Goal: Use online tool/utility: Utilize a website feature to perform a specific function

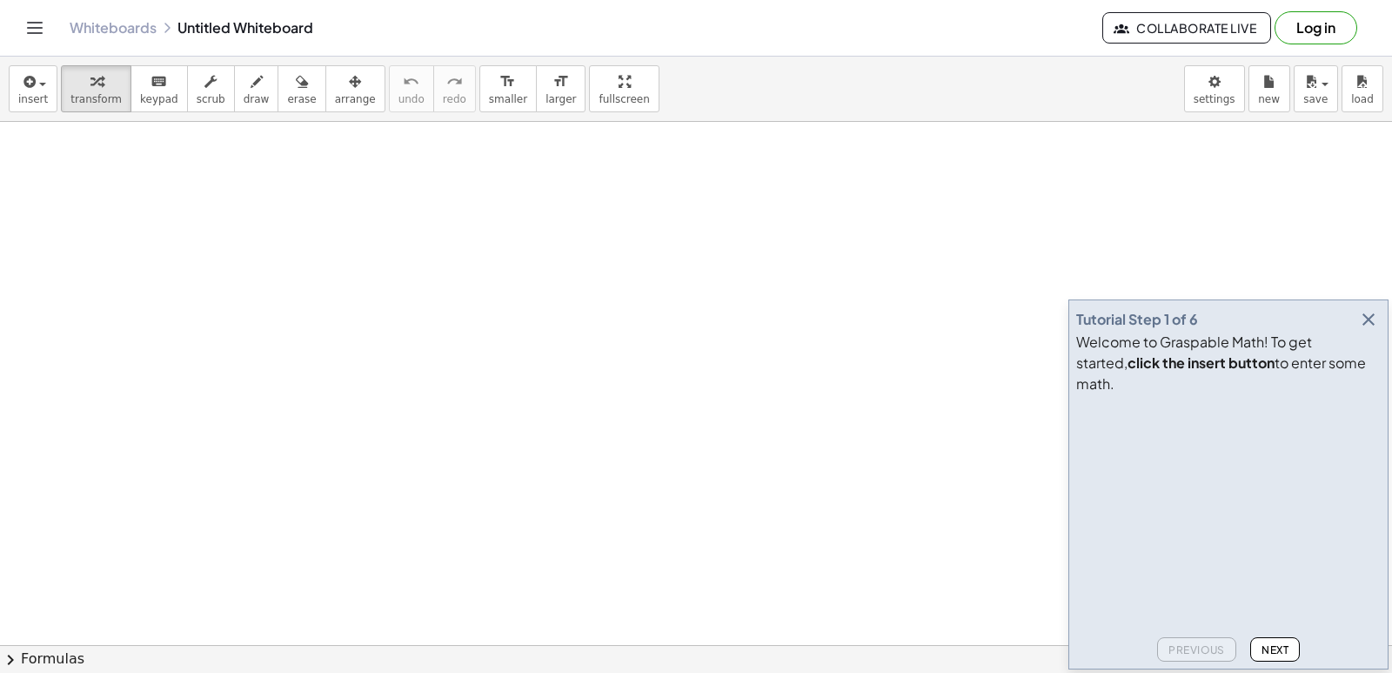
click at [1371, 330] on icon "button" at bounding box center [1368, 319] width 21 height 21
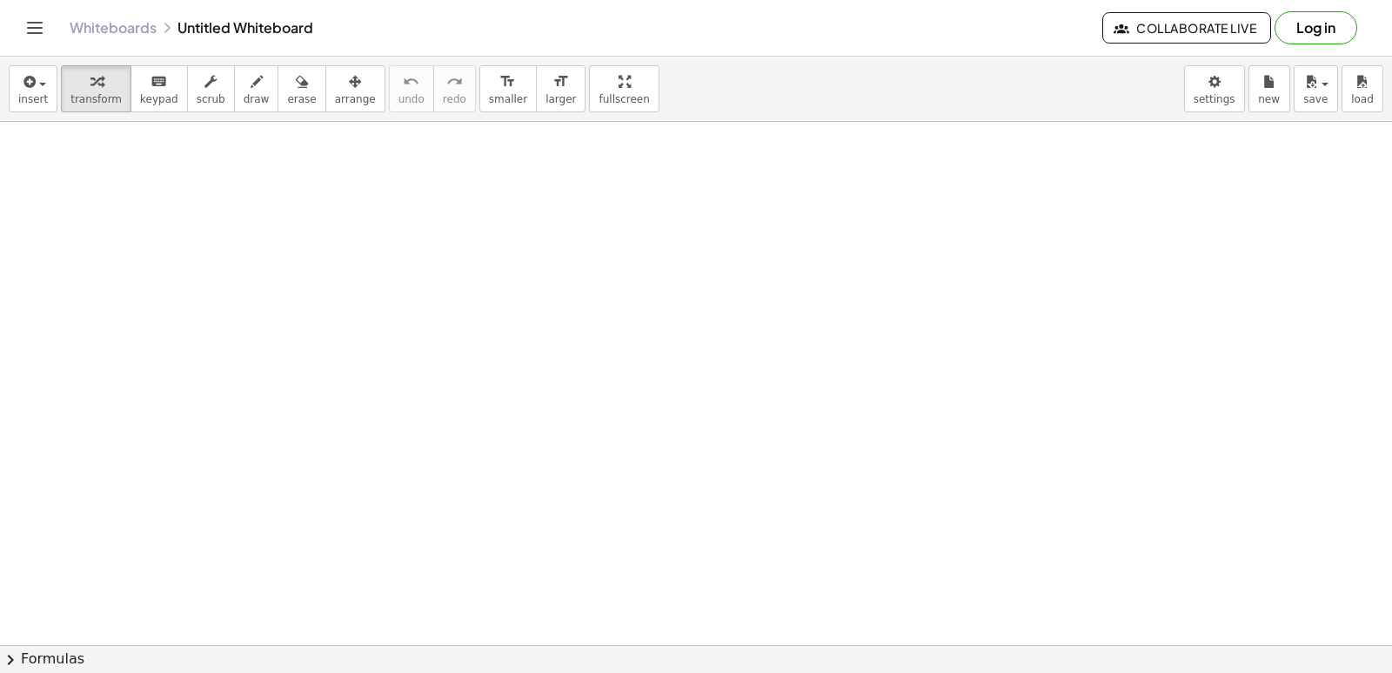
click at [1216, 89] on body "Graspable Math Activities Get Started Activity Bank Assigned Work Classes White…" at bounding box center [696, 336] width 1392 height 673
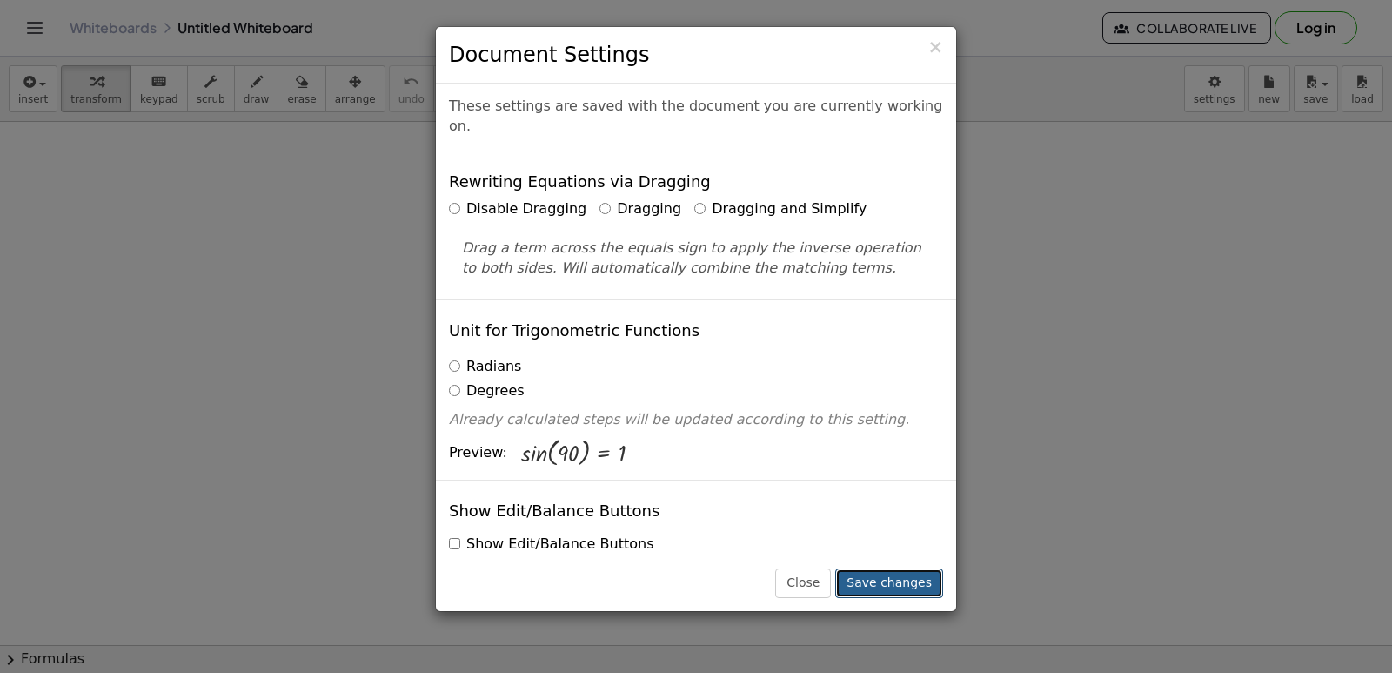
click at [893, 574] on button "Save changes" at bounding box center [889, 583] width 108 height 30
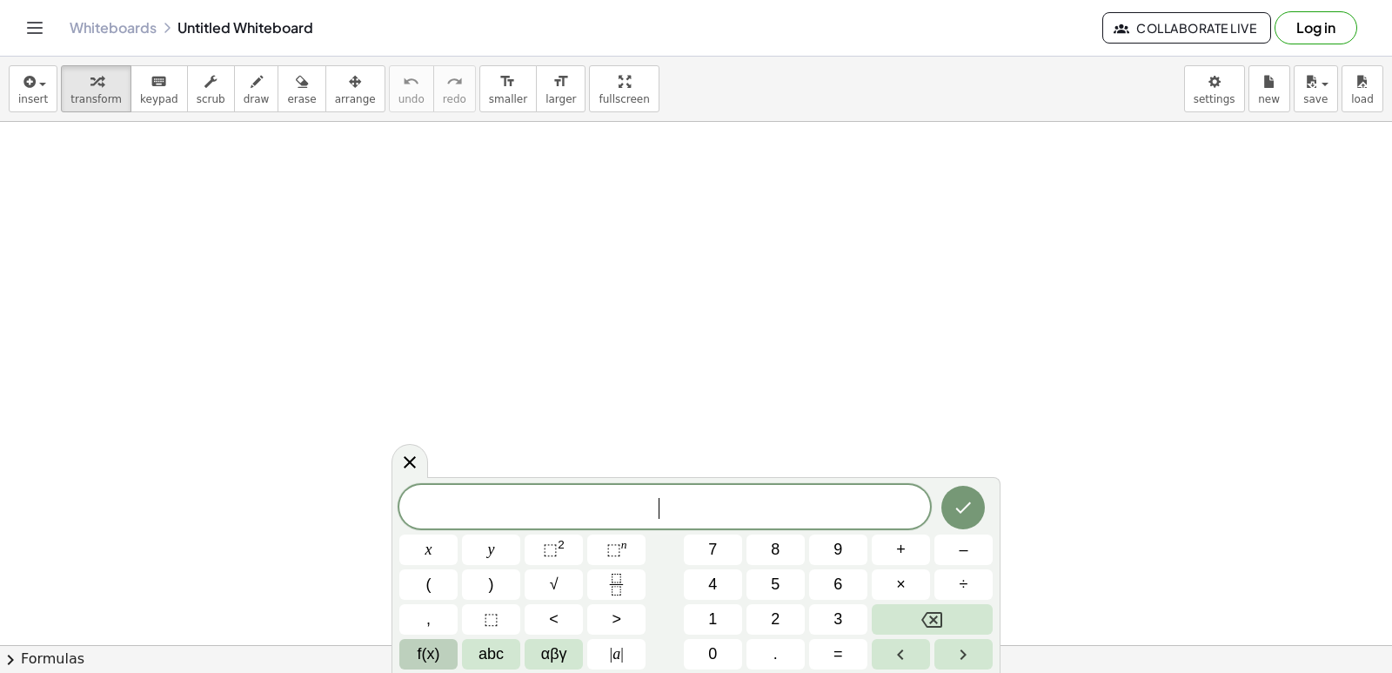
click at [428, 642] on button "f(x)" at bounding box center [428, 654] width 58 height 30
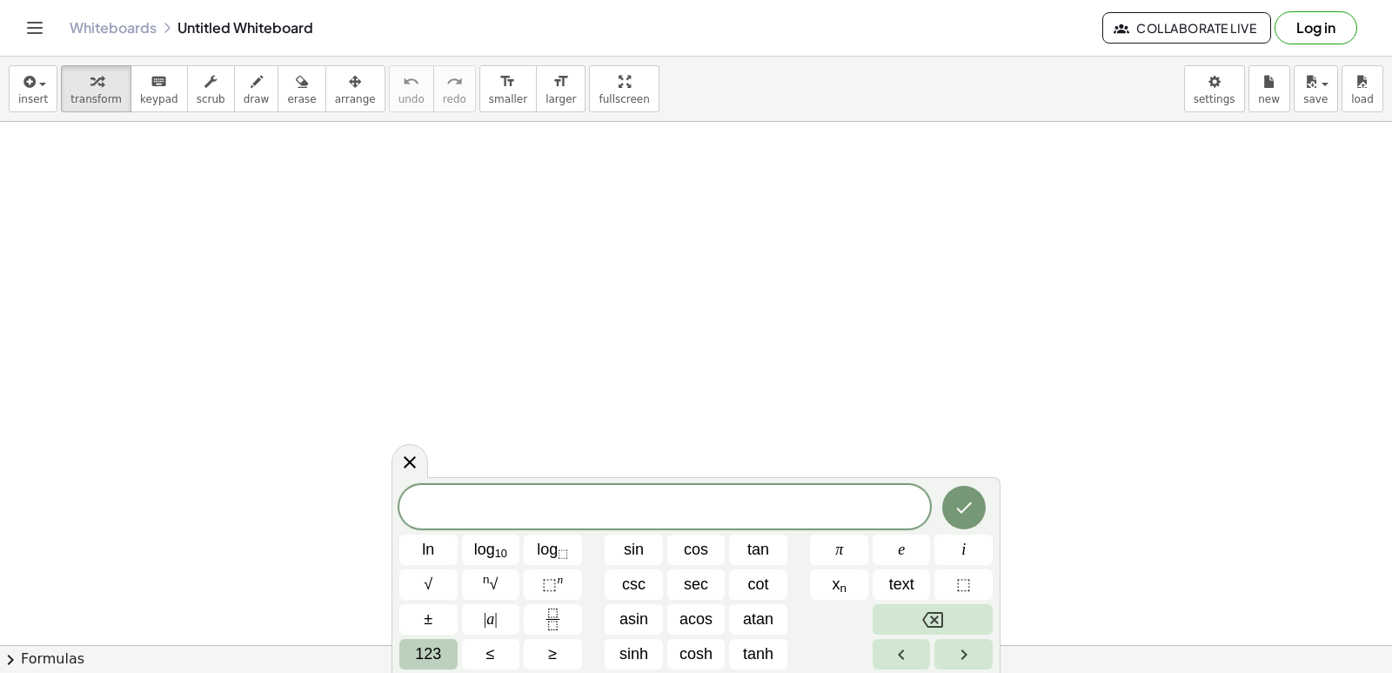
click at [436, 642] on span "123" at bounding box center [428, 653] width 26 height 23
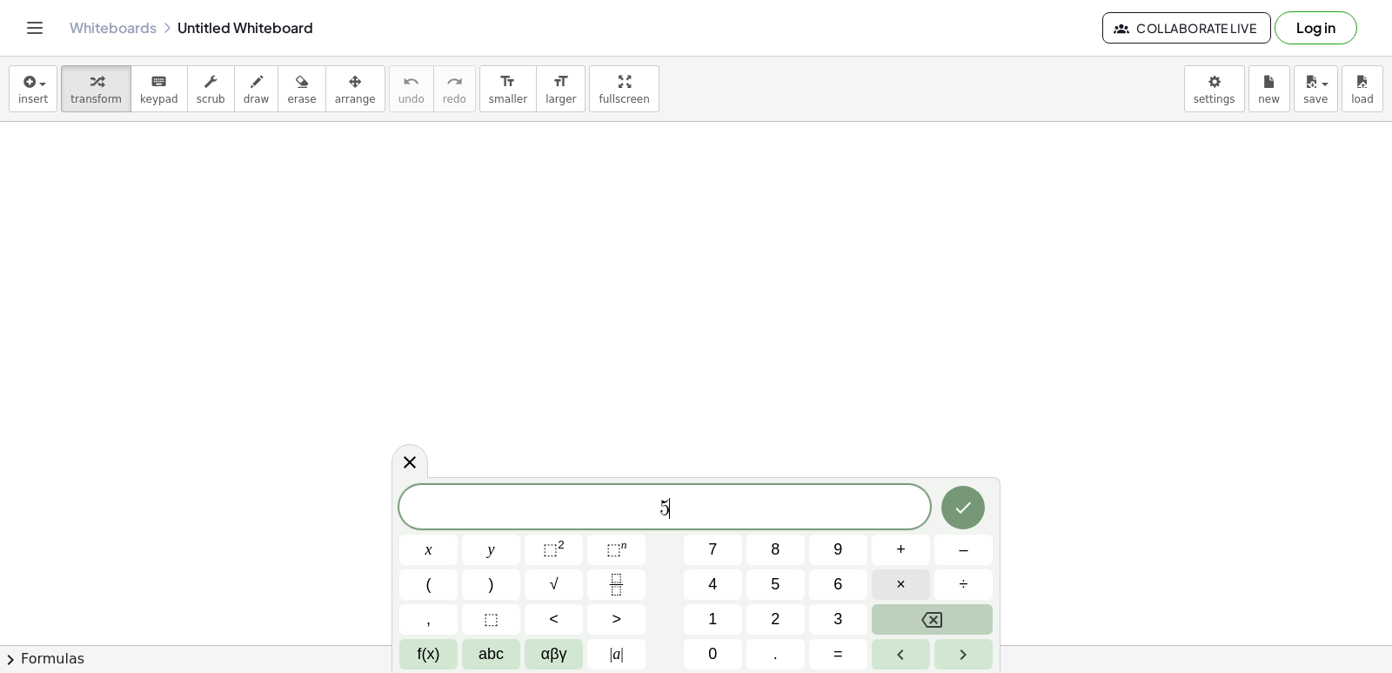
click at [882, 591] on button "×" at bounding box center [901, 584] width 58 height 30
click at [569, 540] on button "⬚ 2" at bounding box center [554, 549] width 58 height 30
click at [933, 613] on icon "Backspace" at bounding box center [932, 620] width 21 height 16
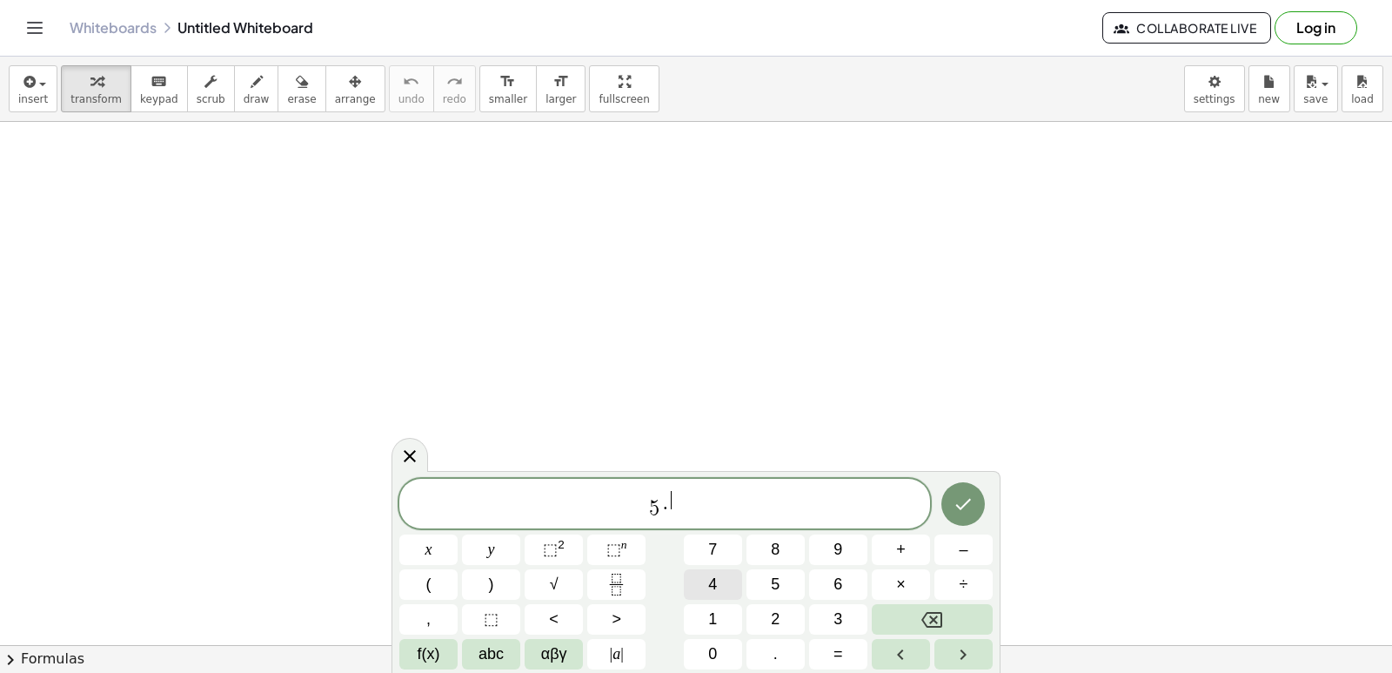
click at [739, 585] on button "4" at bounding box center [713, 584] width 58 height 30
click at [667, 520] on span "5 · 4 ​" at bounding box center [664, 504] width 531 height 31
click at [902, 610] on button "Backspace" at bounding box center [932, 619] width 121 height 30
click at [442, 547] on button "x" at bounding box center [428, 549] width 58 height 30
click at [725, 498] on span "5 x ​ 4" at bounding box center [664, 504] width 531 height 31
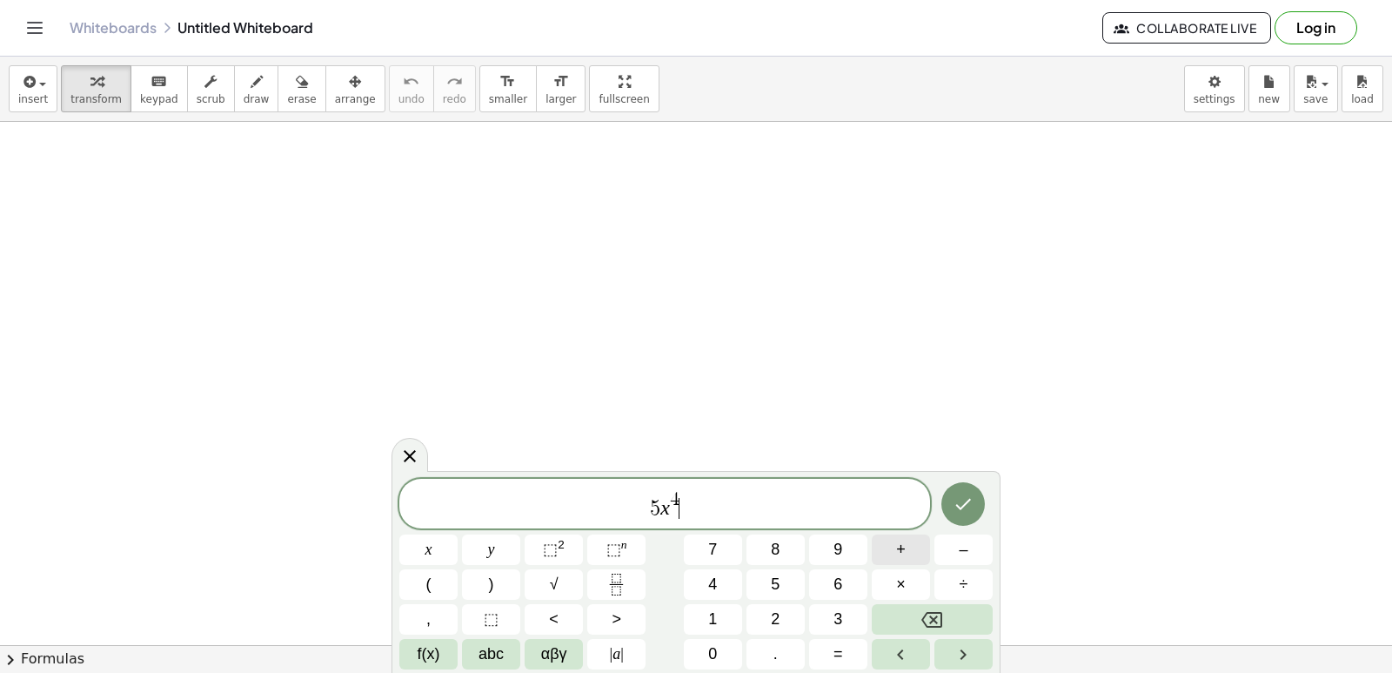
click at [905, 547] on span "+" at bounding box center [901, 549] width 10 height 23
click at [795, 587] on button "5" at bounding box center [776, 584] width 58 height 30
click at [421, 550] on button "x" at bounding box center [428, 549] width 58 height 30
click at [939, 620] on icon "Backspace" at bounding box center [932, 619] width 21 height 21
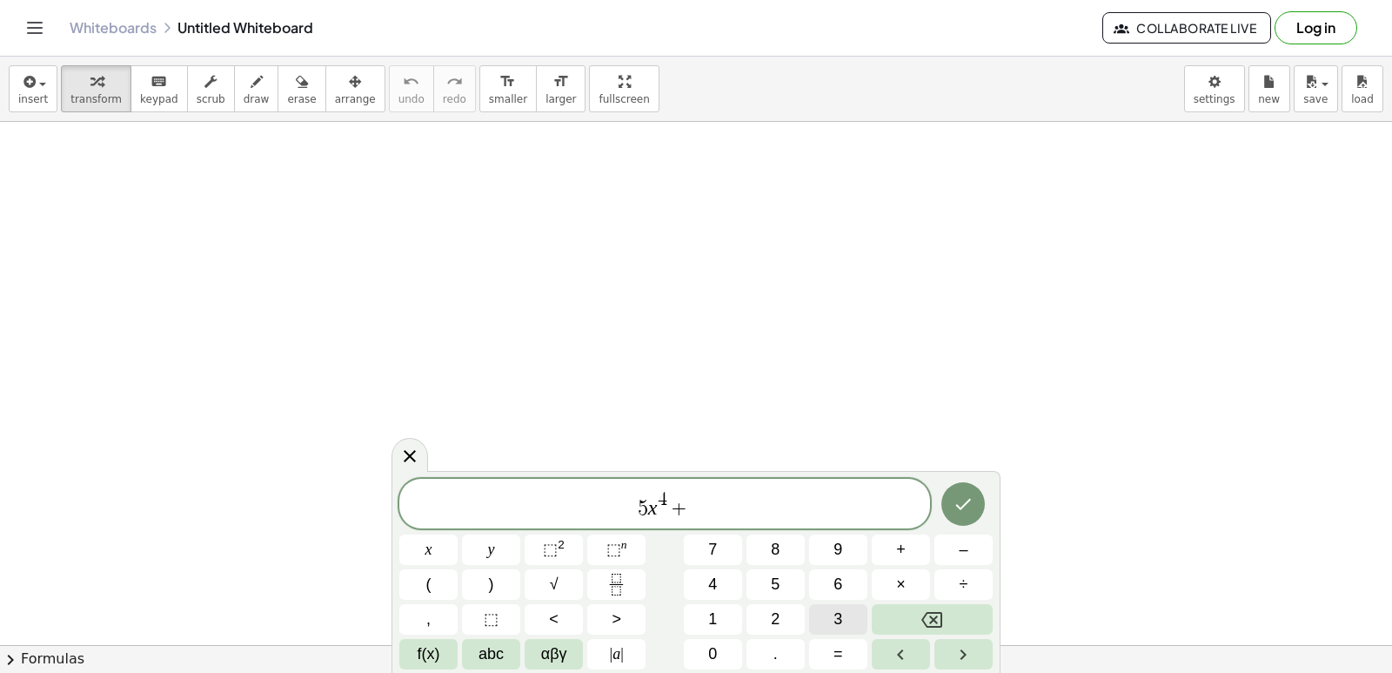
click at [854, 610] on button "3" at bounding box center [838, 619] width 58 height 30
click at [451, 553] on button "x" at bounding box center [428, 549] width 58 height 30
click at [553, 554] on span "⬚" at bounding box center [550, 548] width 15 height 17
click at [925, 553] on button "+" at bounding box center [901, 549] width 58 height 30
click at [761, 583] on button "5" at bounding box center [776, 584] width 58 height 30
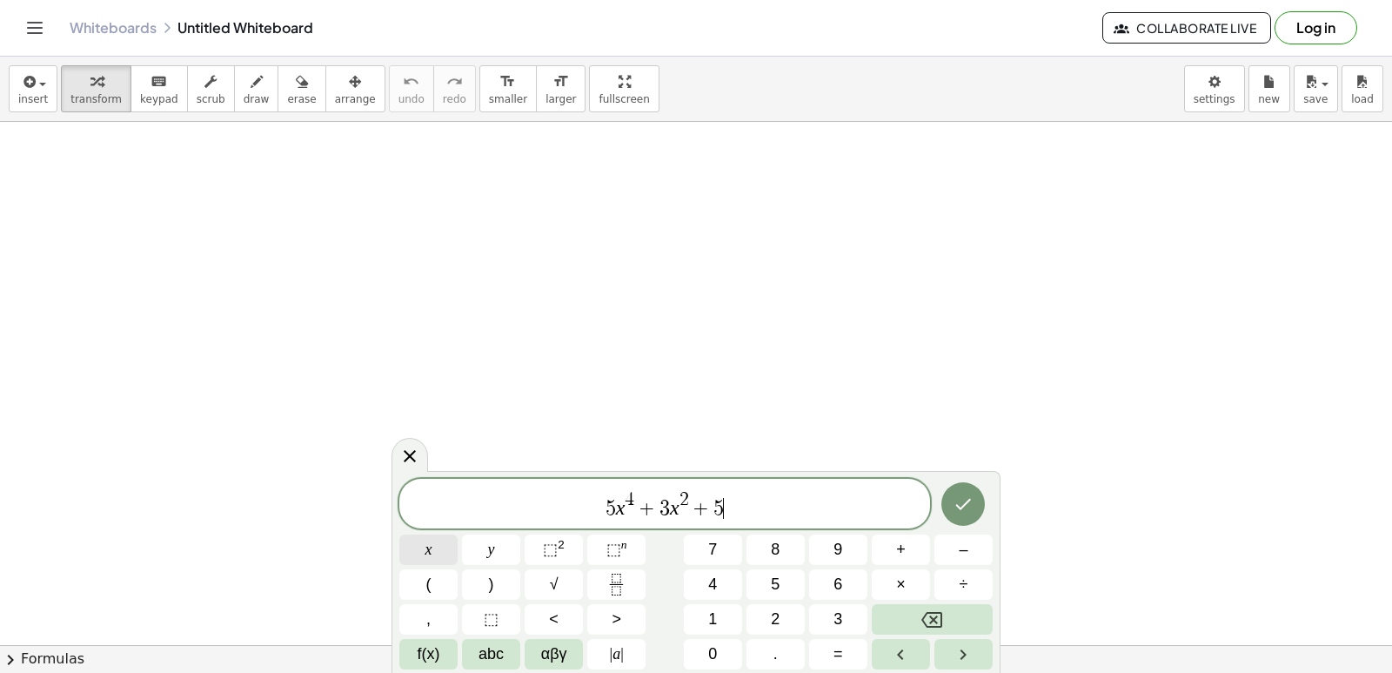
click at [411, 542] on button "x" at bounding box center [428, 549] width 58 height 30
click at [947, 560] on button "–" at bounding box center [964, 549] width 58 height 30
click at [725, 624] on button "1" at bounding box center [713, 619] width 58 height 30
click at [726, 642] on button "0" at bounding box center [713, 654] width 58 height 30
click at [970, 493] on button "Done" at bounding box center [964, 504] width 44 height 44
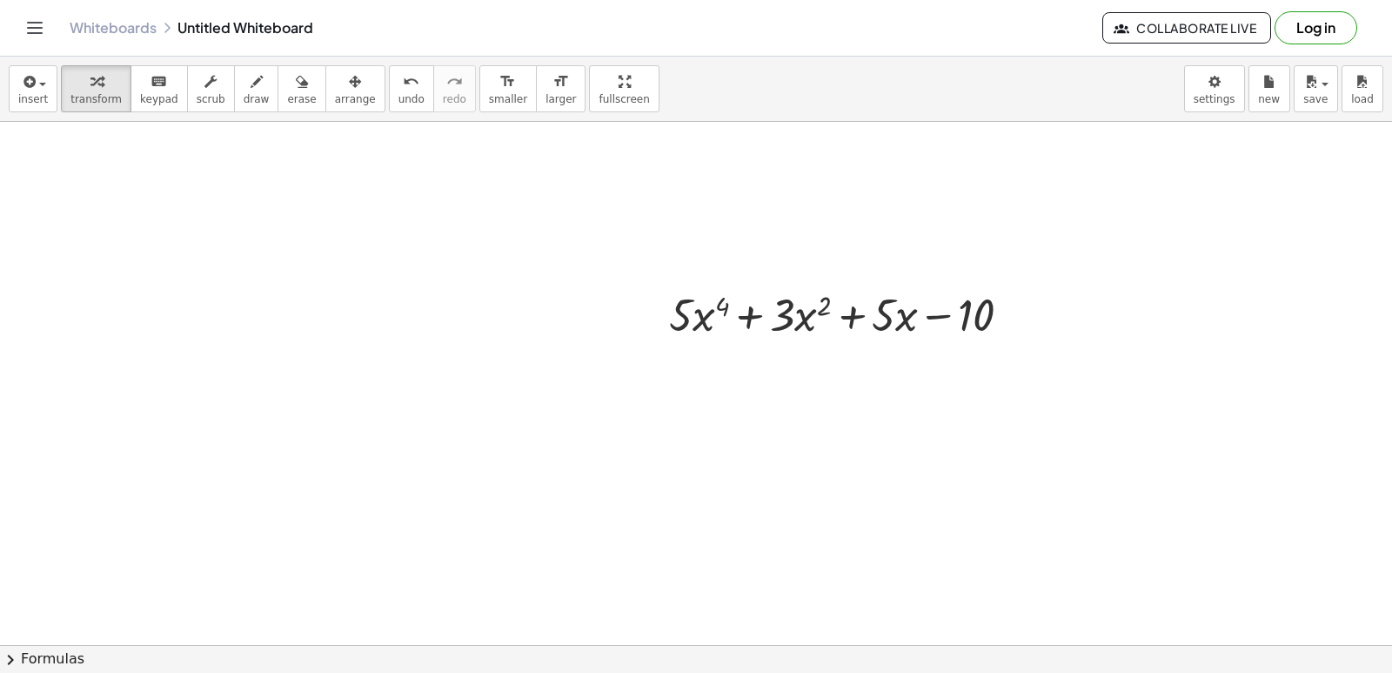
drag, startPoint x: 754, startPoint y: 526, endPoint x: 666, endPoint y: 502, distance: 91.0
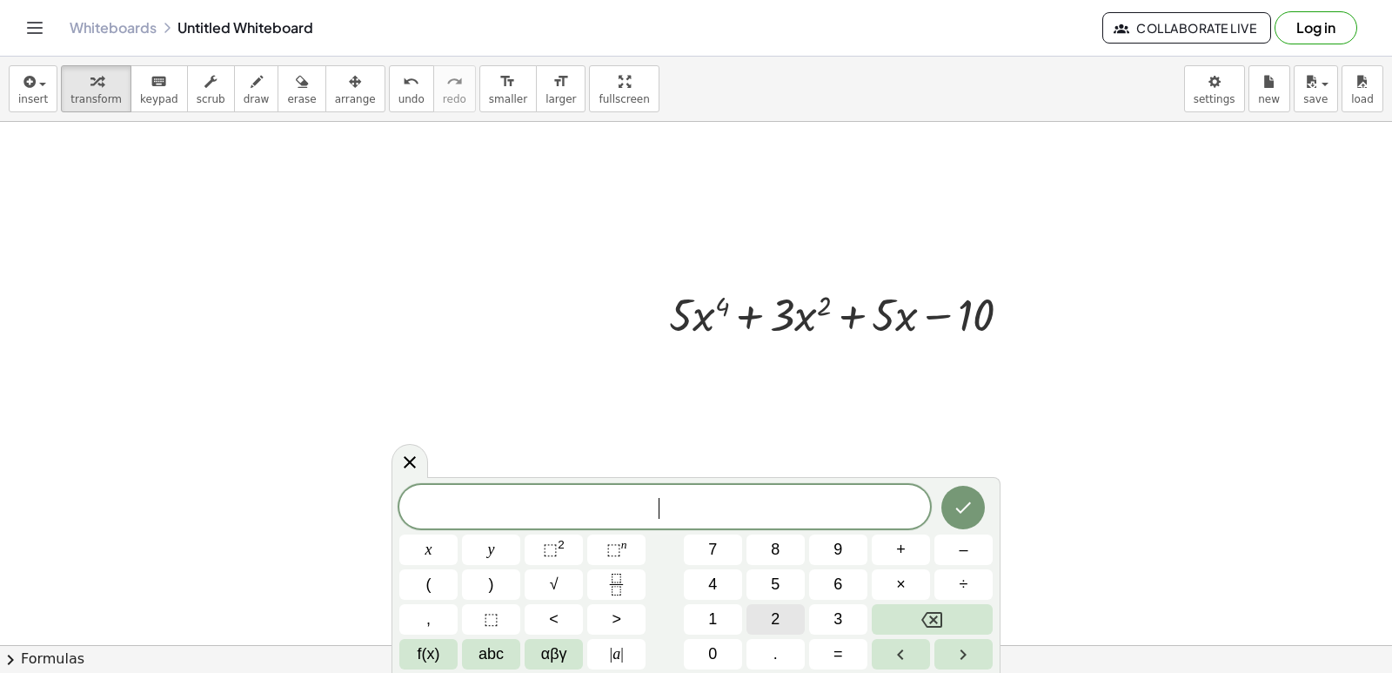
click at [782, 620] on button "2" at bounding box center [776, 619] width 58 height 30
click at [730, 642] on button "0" at bounding box center [713, 654] width 58 height 30
click at [446, 551] on button "x" at bounding box center [428, 549] width 58 height 30
click at [542, 549] on button "⬚ 2" at bounding box center [554, 549] width 58 height 30
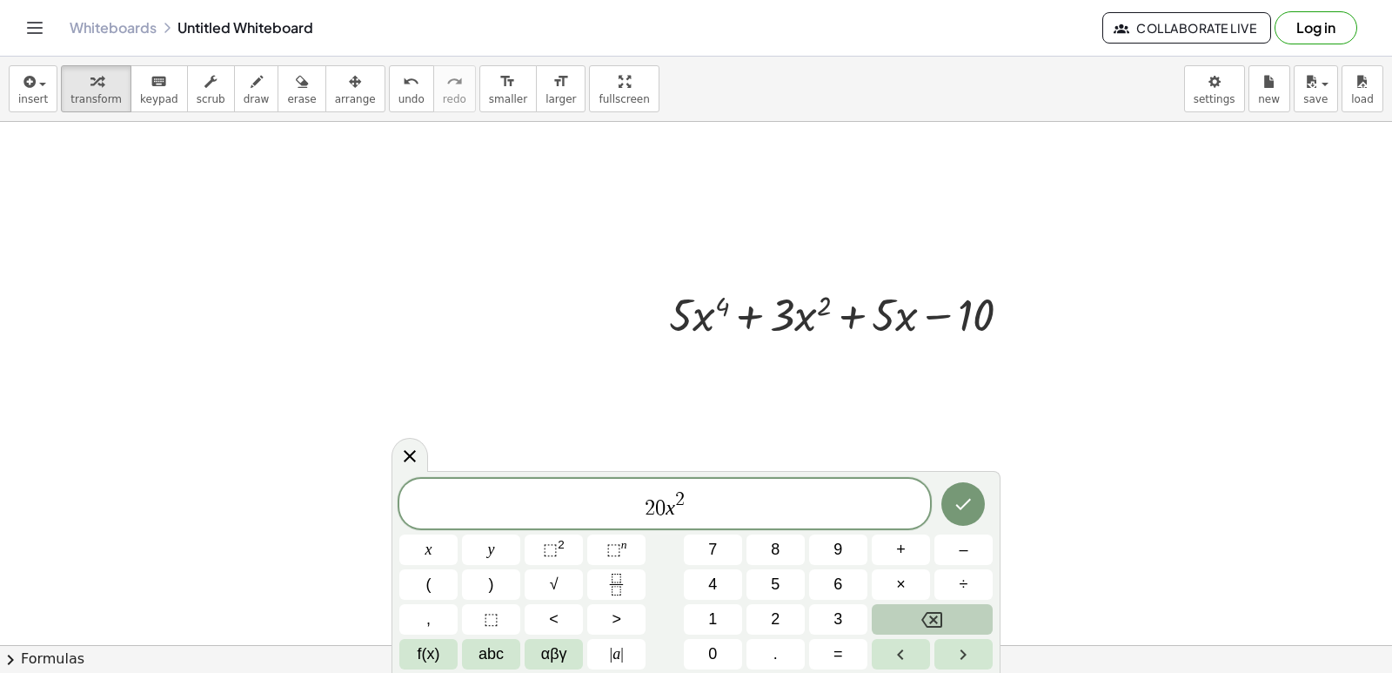
click at [937, 617] on icon "Backspace" at bounding box center [932, 620] width 21 height 16
click at [907, 618] on button "Backspace" at bounding box center [932, 619] width 121 height 30
click at [823, 618] on button "3" at bounding box center [838, 619] width 58 height 30
click at [898, 553] on span "+" at bounding box center [901, 549] width 10 height 23
click at [843, 583] on button "6" at bounding box center [838, 584] width 58 height 30
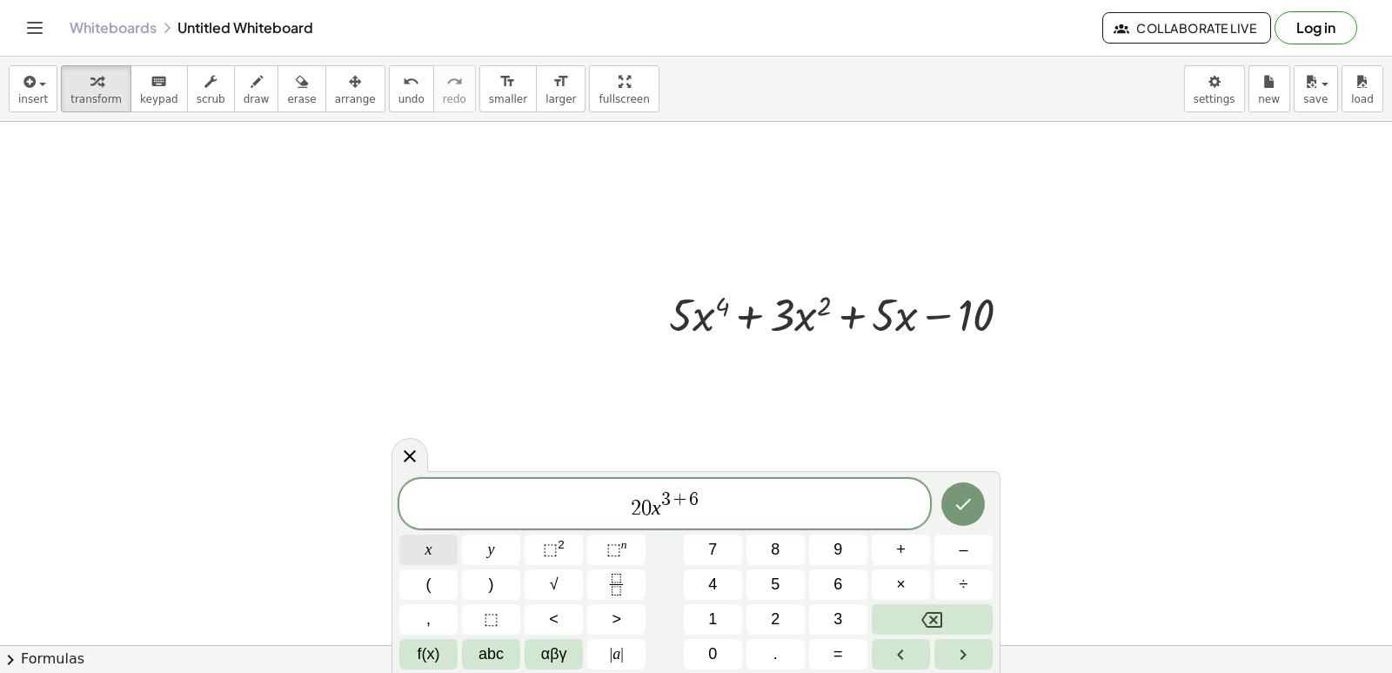
click at [430, 560] on span "x" at bounding box center [429, 549] width 7 height 23
click at [932, 620] on icon "Backspace" at bounding box center [932, 620] width 21 height 16
click at [906, 555] on button "+" at bounding box center [901, 549] width 58 height 30
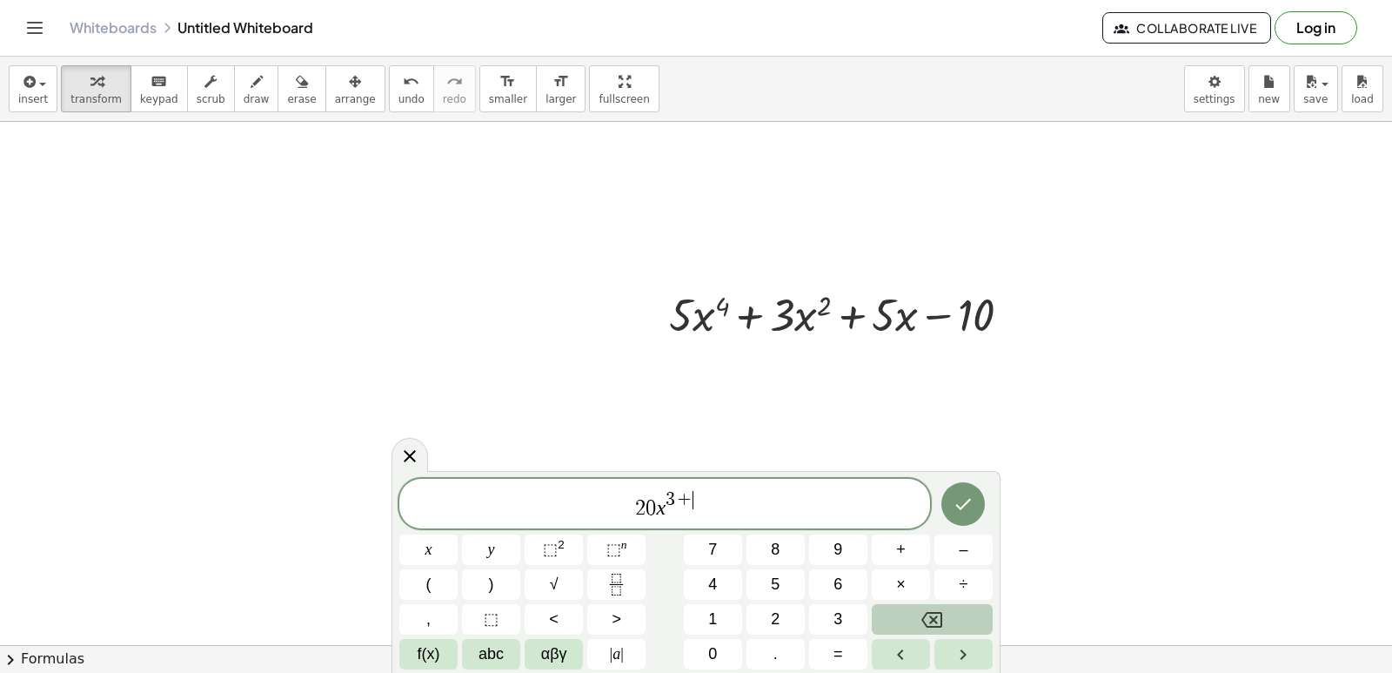
click at [952, 622] on button "Backspace" at bounding box center [932, 619] width 121 height 30
click at [749, 512] on span "2 0 x 3 ​" at bounding box center [664, 504] width 531 height 31
click at [906, 551] on button "+" at bounding box center [901, 549] width 58 height 30
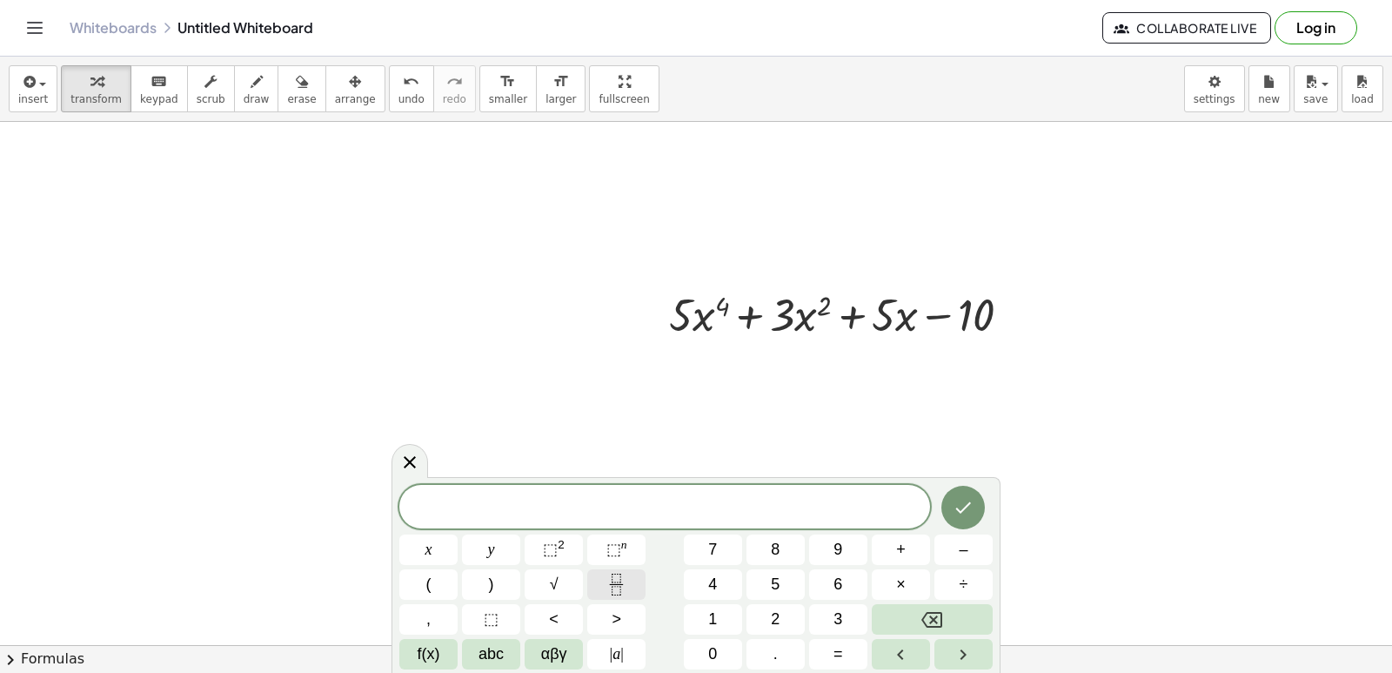
click at [632, 587] on button "Fraction" at bounding box center [616, 584] width 58 height 30
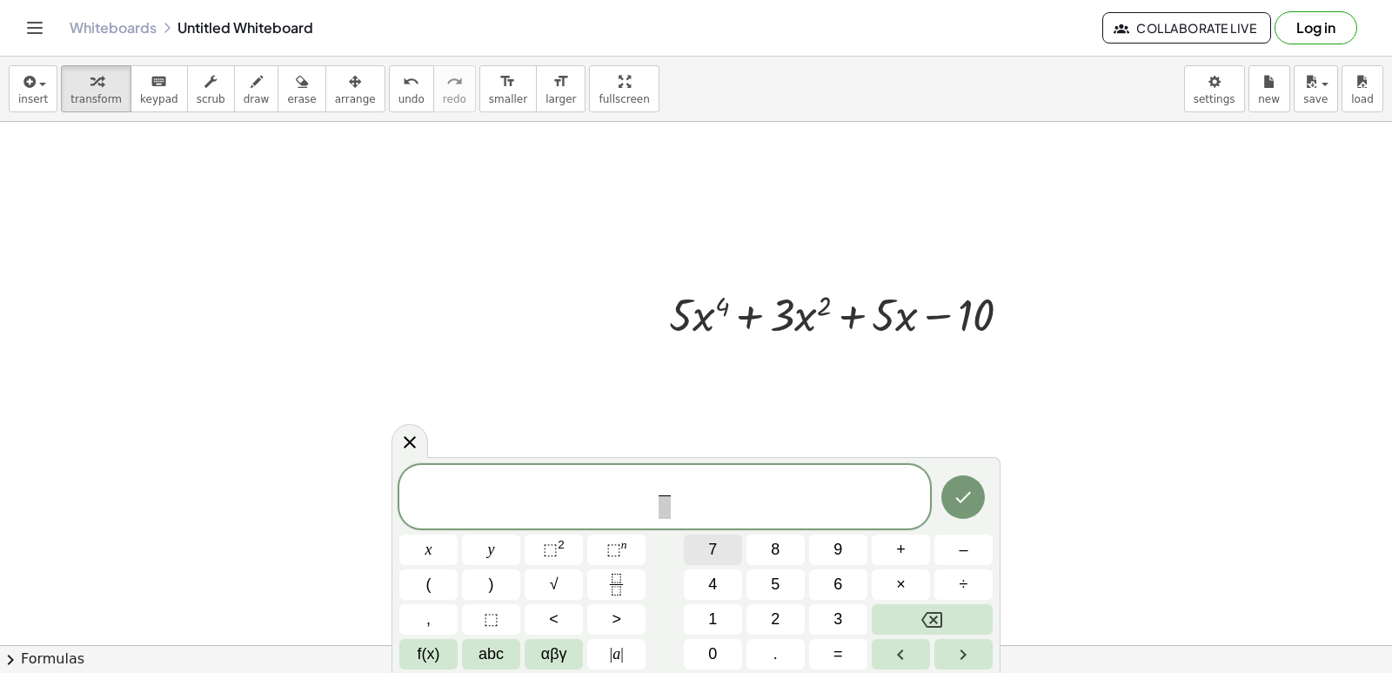
click at [720, 550] on button "7" at bounding box center [713, 549] width 58 height 30
click at [670, 513] on span "​" at bounding box center [664, 506] width 13 height 23
click at [411, 554] on button "x" at bounding box center [428, 549] width 58 height 30
click at [546, 544] on span "⬚" at bounding box center [550, 548] width 15 height 17
click at [705, 505] on span "7 x 3 ​ ​" at bounding box center [664, 493] width 531 height 54
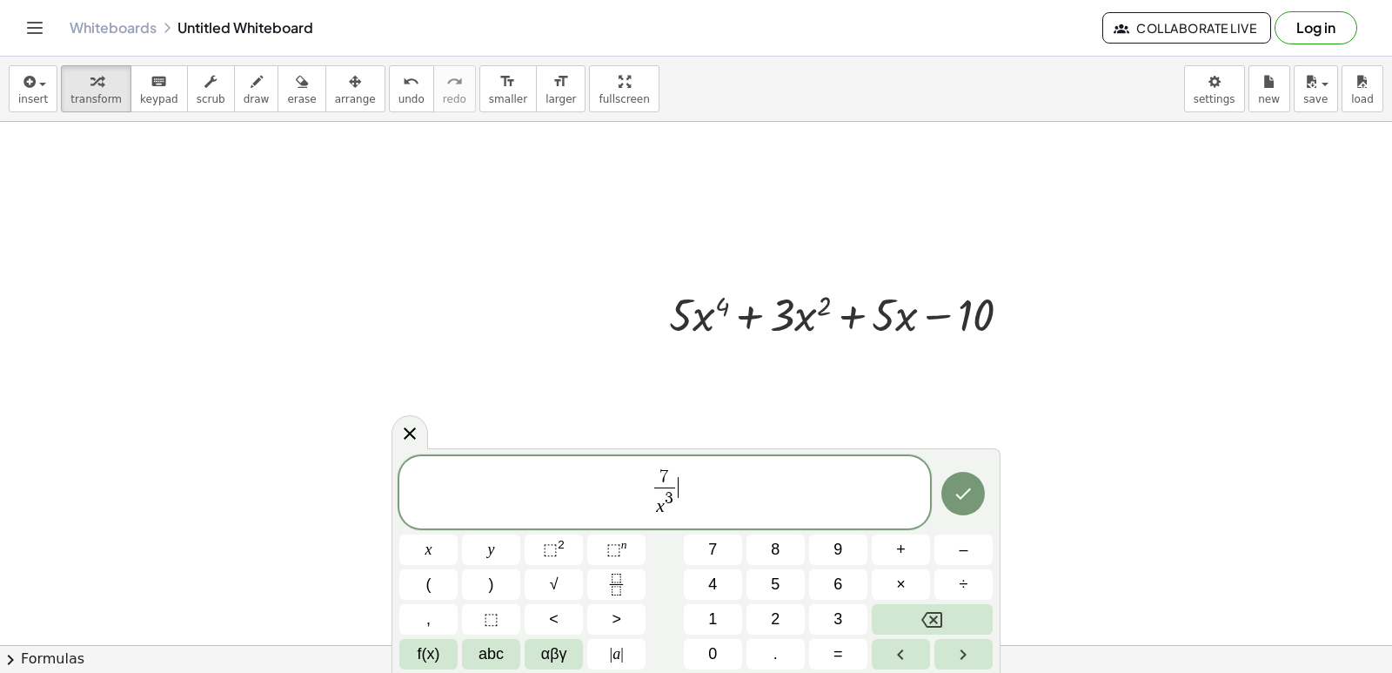
click at [686, 527] on div "7 x 3 ​ ​" at bounding box center [664, 492] width 531 height 72
click at [667, 514] on span "x ​ 3" at bounding box center [664, 502] width 21 height 31
click at [674, 514] on span "x ​ 3" at bounding box center [664, 502] width 21 height 31
click at [972, 497] on icon "Done" at bounding box center [963, 493] width 21 height 21
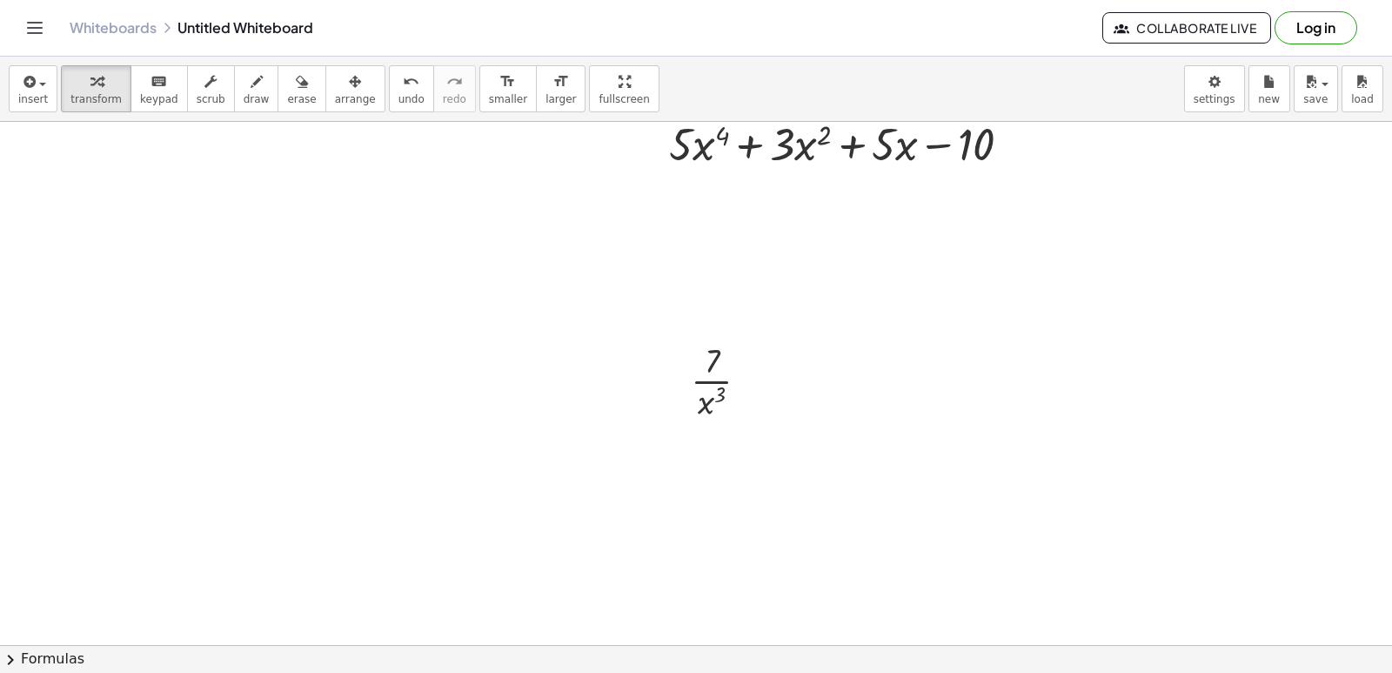
scroll to position [174, 0]
click at [578, 518] on div at bounding box center [696, 527] width 1392 height 1159
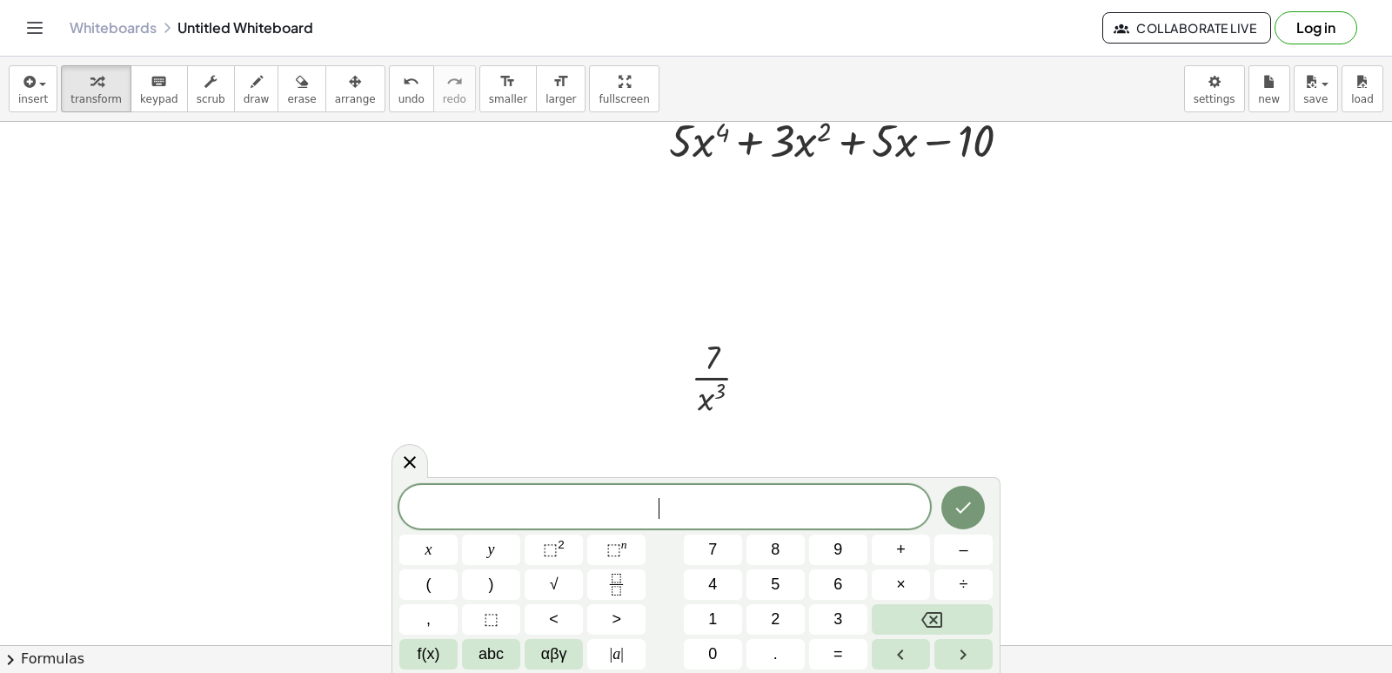
click at [719, 532] on div "​ x y ⬚ 2 ⬚ n 7 8 9 + – ( ) √ 4 5 6 × ÷ , ⬚ < > 1 2 3 f(x) abc αβγ | a | 0 . =" at bounding box center [695, 577] width 593 height 184
click at [712, 549] on span "7" at bounding box center [712, 549] width 9 height 23
click at [555, 541] on span "⬚" at bounding box center [550, 548] width 15 height 17
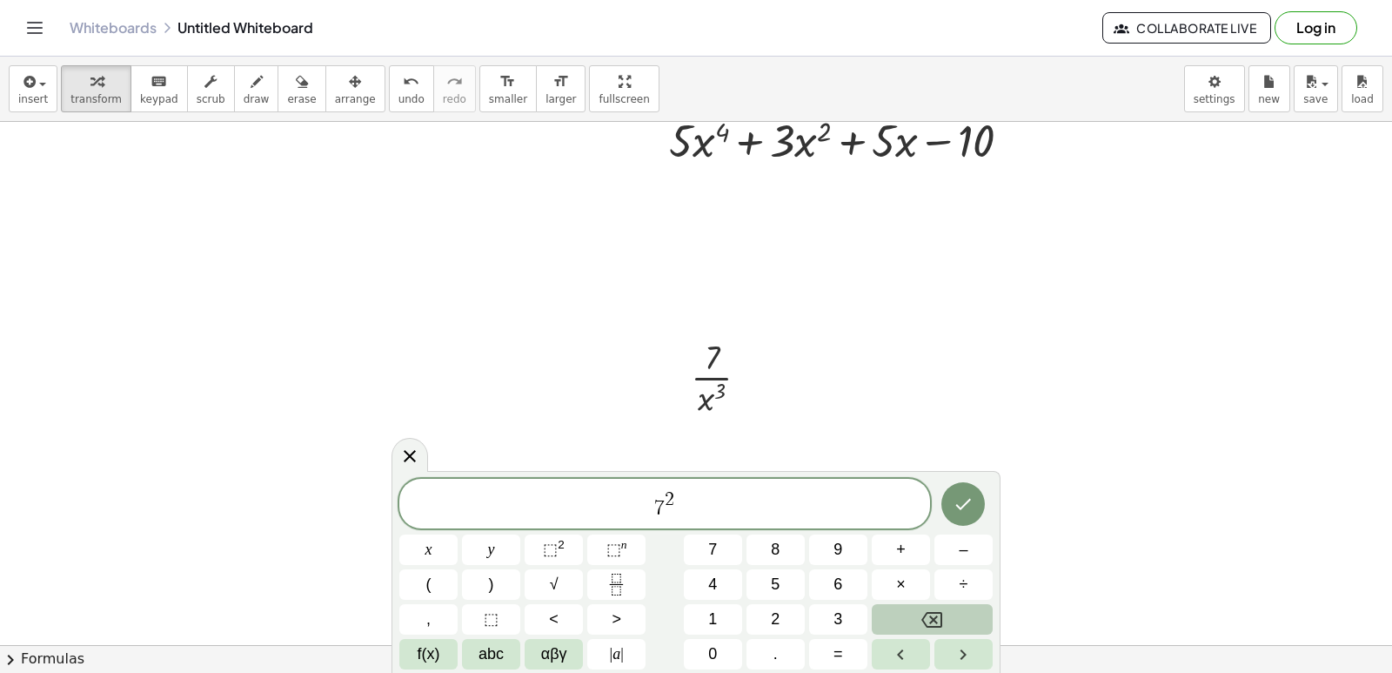
click at [957, 613] on button "Backspace" at bounding box center [932, 619] width 121 height 30
click at [896, 614] on button "Backspace" at bounding box center [932, 619] width 121 height 30
click at [914, 612] on button "Backspace" at bounding box center [932, 619] width 121 height 30
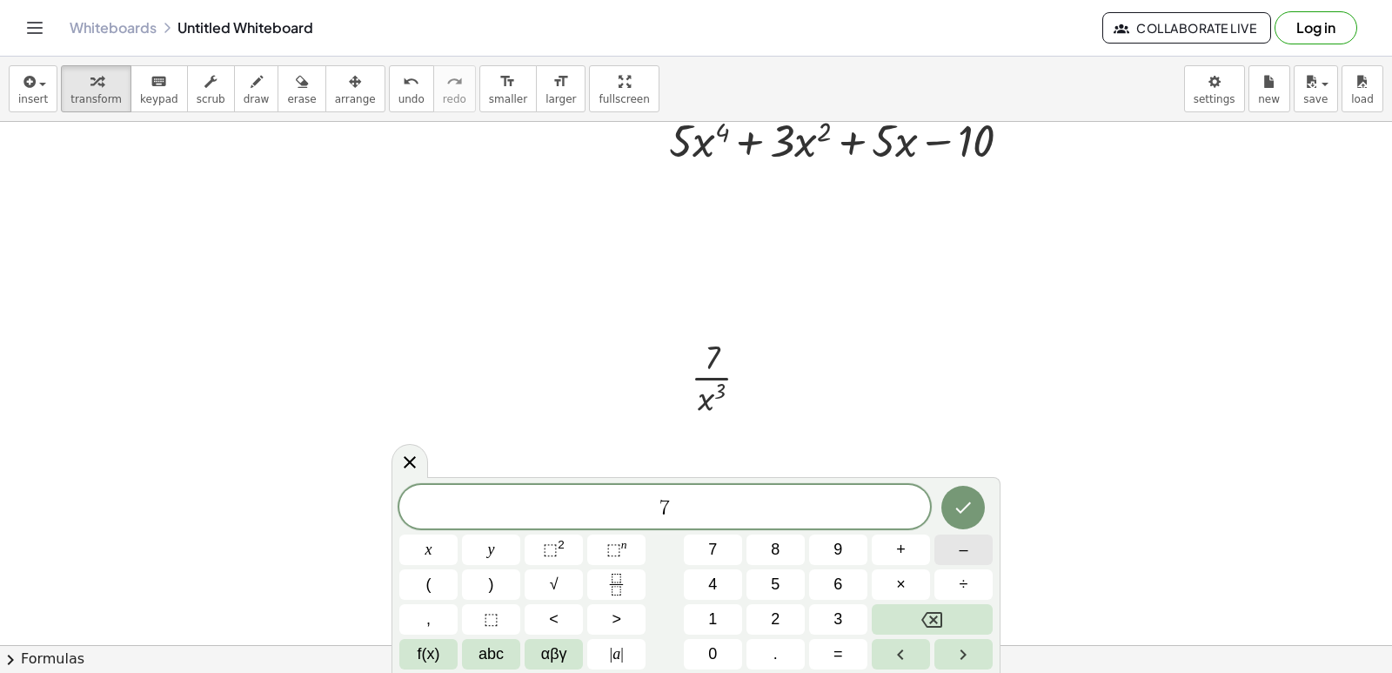
click at [962, 553] on span "–" at bounding box center [963, 549] width 9 height 23
click at [842, 608] on span "3" at bounding box center [838, 618] width 9 height 23
click at [430, 553] on span "x" at bounding box center [429, 549] width 7 height 23
click at [917, 611] on button "Backspace" at bounding box center [932, 619] width 121 height 30
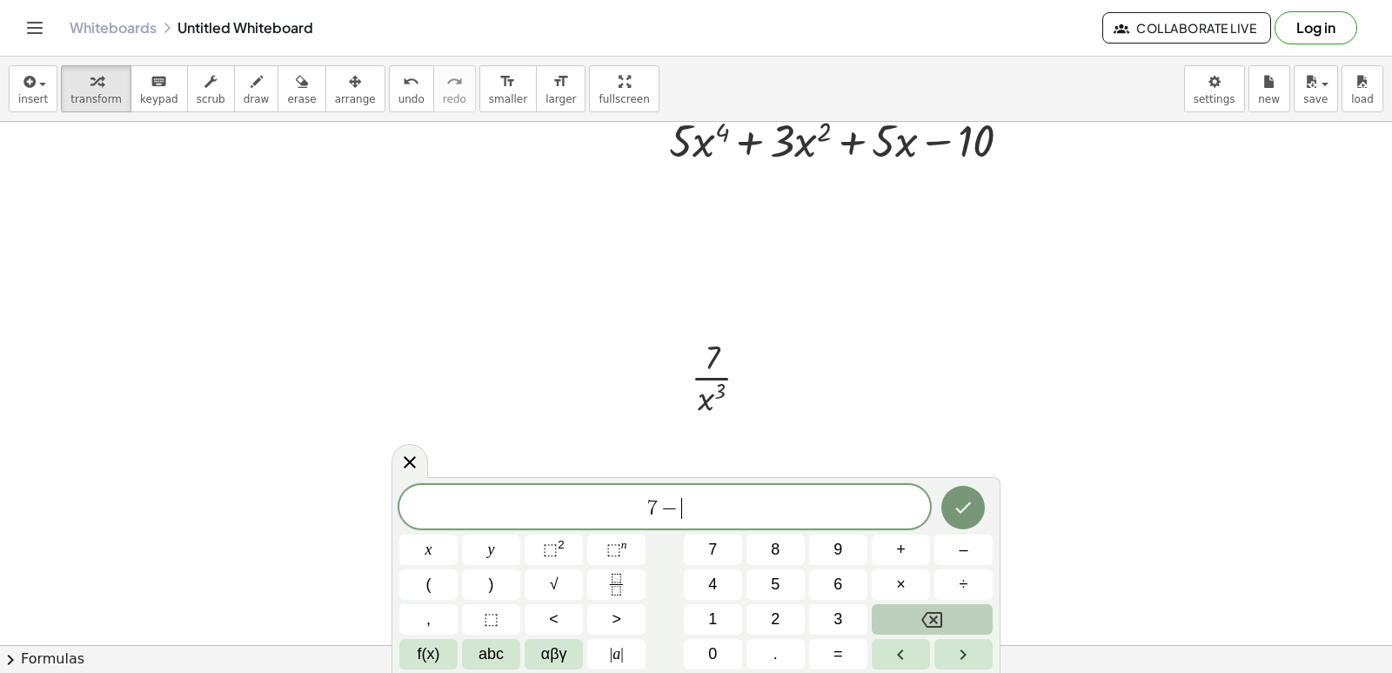
click at [917, 611] on button "Backspace" at bounding box center [932, 619] width 121 height 30
click at [760, 323] on div at bounding box center [696, 527] width 1392 height 1159
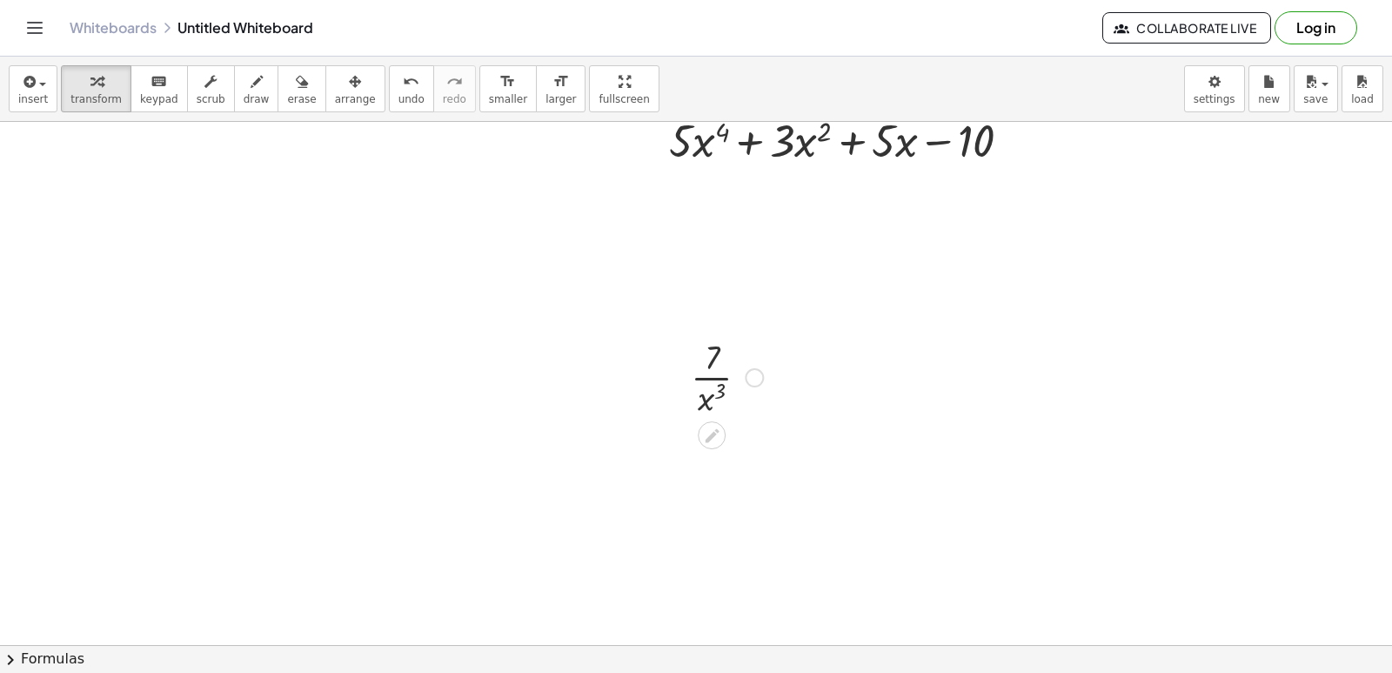
click at [715, 400] on div at bounding box center [727, 375] width 90 height 87
click at [712, 380] on div at bounding box center [727, 375] width 90 height 87
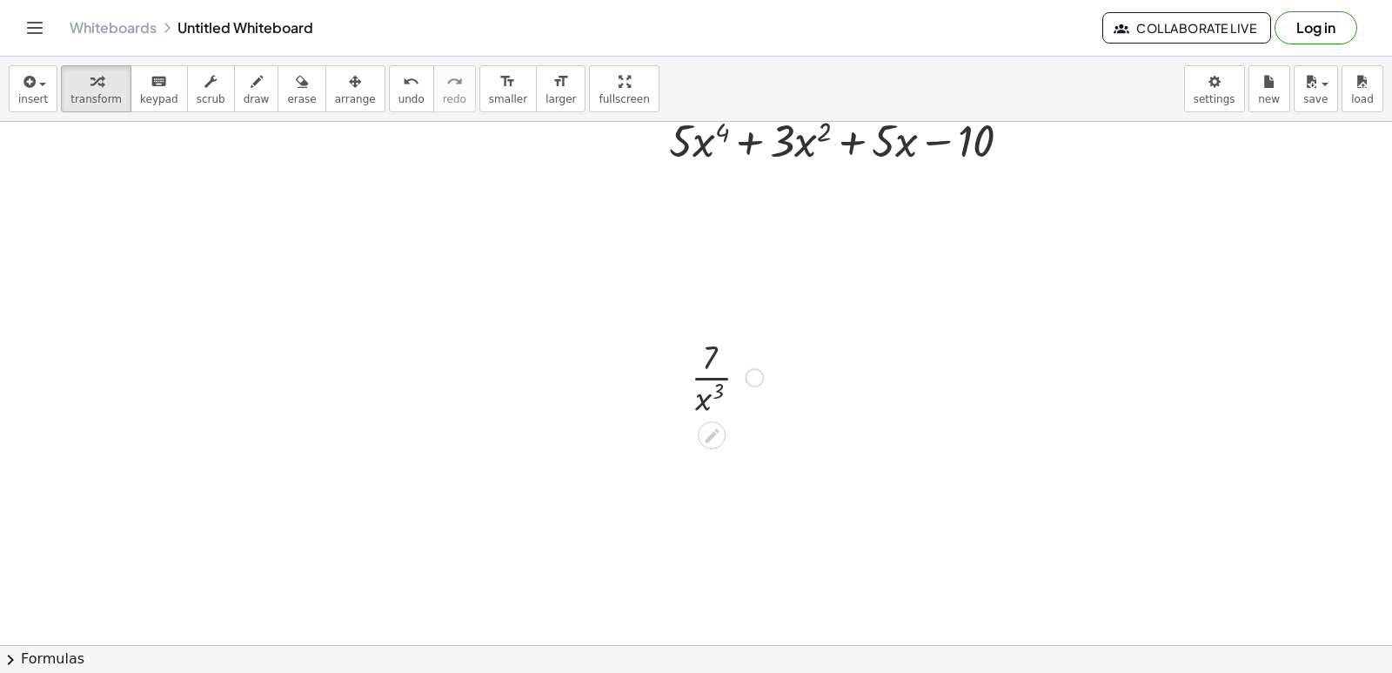
click at [707, 368] on div at bounding box center [727, 375] width 90 height 87
click at [707, 403] on div at bounding box center [727, 375] width 90 height 87
drag, startPoint x: 264, startPoint y: 400, endPoint x: 339, endPoint y: 466, distance: 99.9
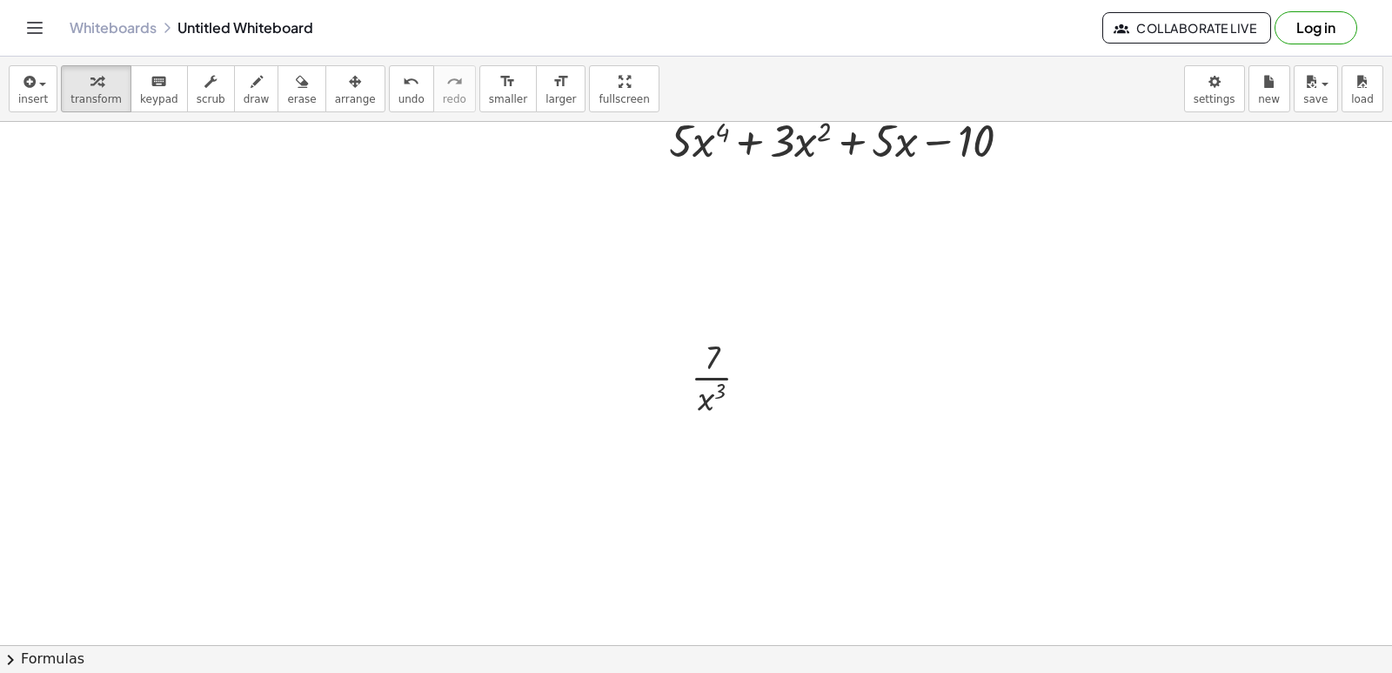
click at [266, 401] on div at bounding box center [696, 527] width 1392 height 1159
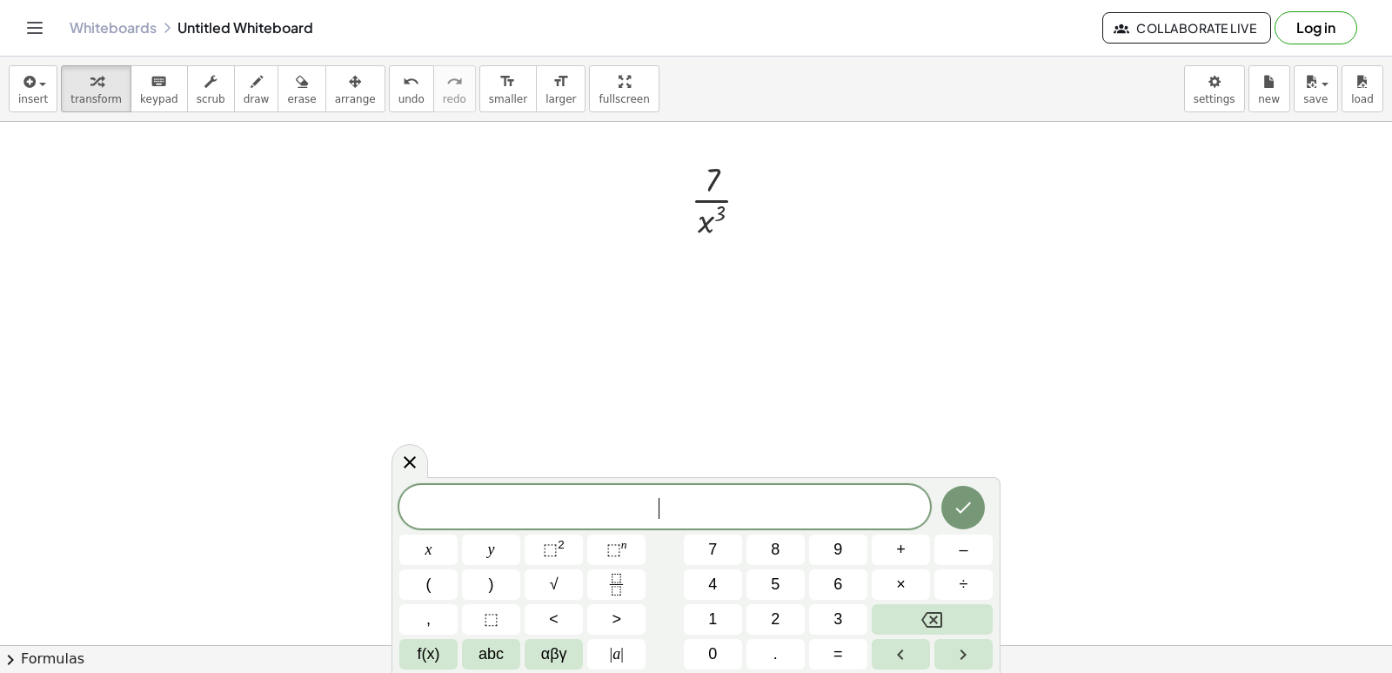
scroll to position [522, 0]
click at [634, 586] on button "Fraction" at bounding box center [616, 584] width 58 height 30
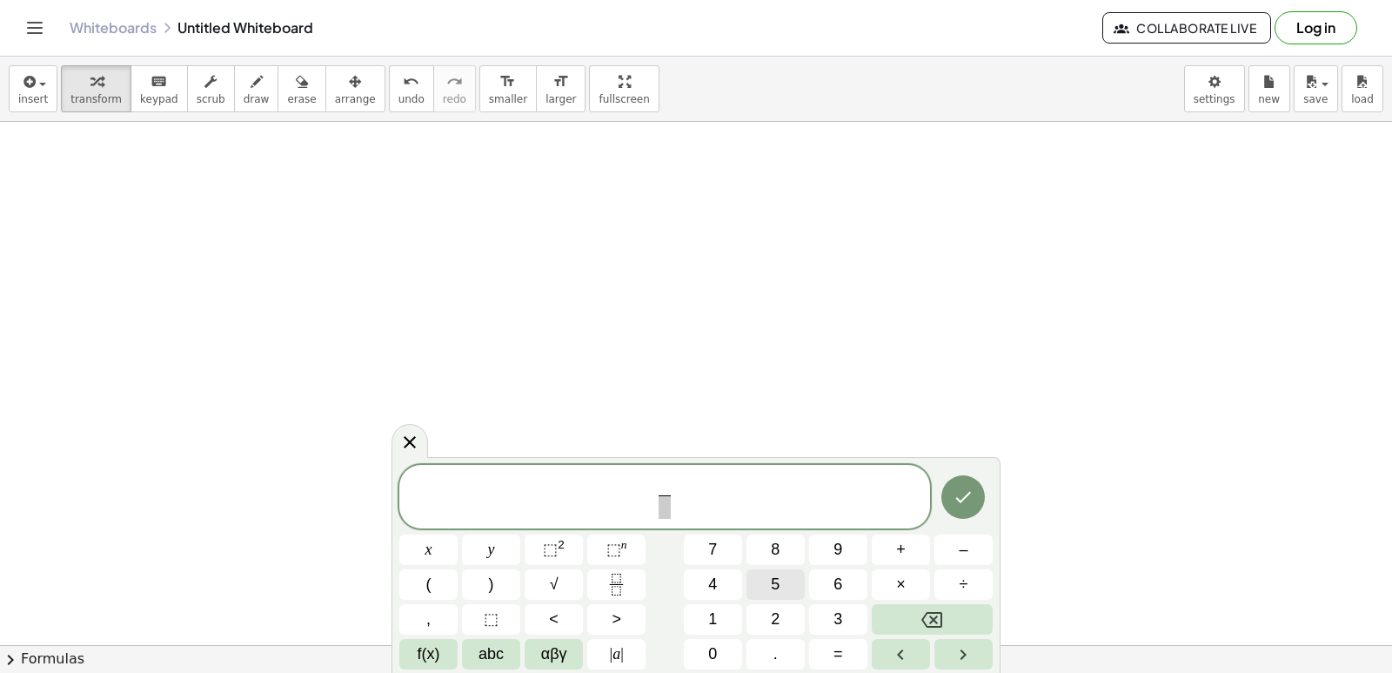
click at [759, 589] on button "5" at bounding box center [776, 584] width 58 height 30
click at [669, 517] on span at bounding box center [664, 506] width 13 height 23
click at [426, 554] on span "x" at bounding box center [429, 549] width 7 height 23
click at [566, 544] on button "⬚ 2" at bounding box center [554, 549] width 58 height 30
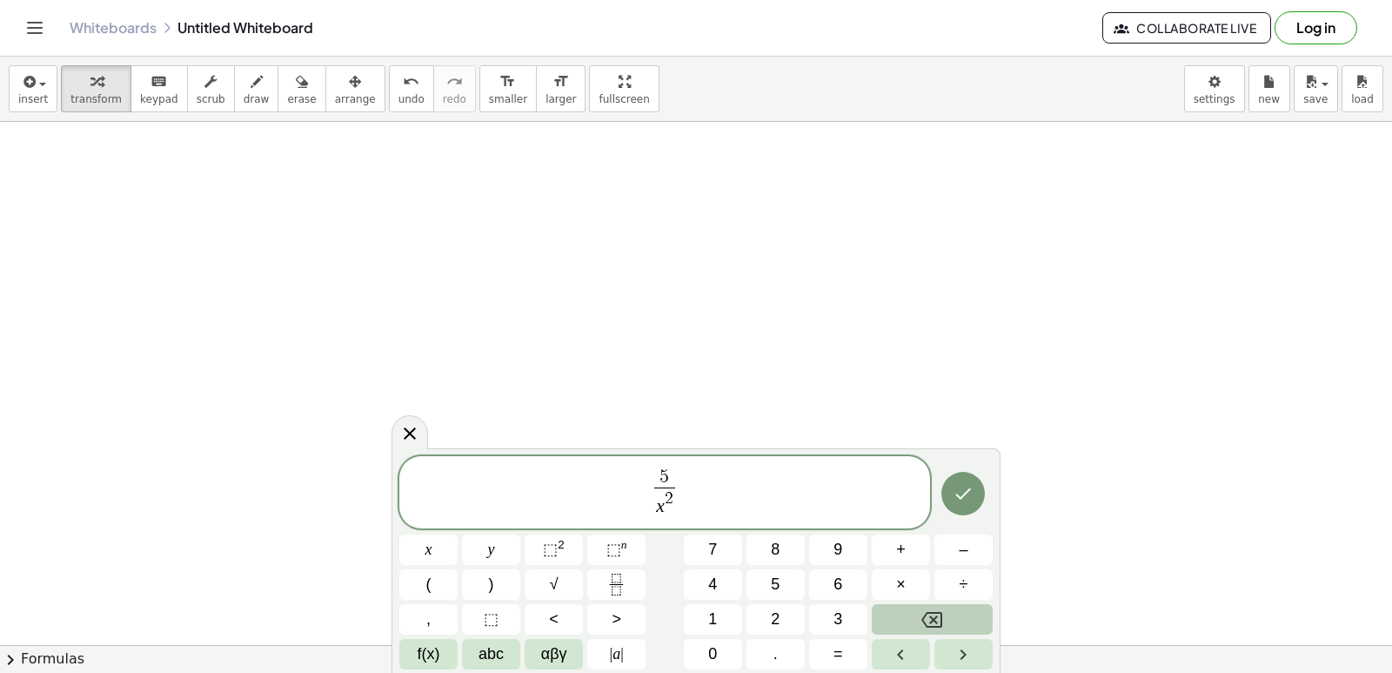
click at [914, 609] on button "Backspace" at bounding box center [932, 619] width 121 height 30
click at [796, 585] on button "5" at bounding box center [776, 584] width 58 height 30
click at [907, 620] on button "Backspace" at bounding box center [932, 619] width 121 height 30
click at [794, 587] on button "5" at bounding box center [776, 584] width 58 height 30
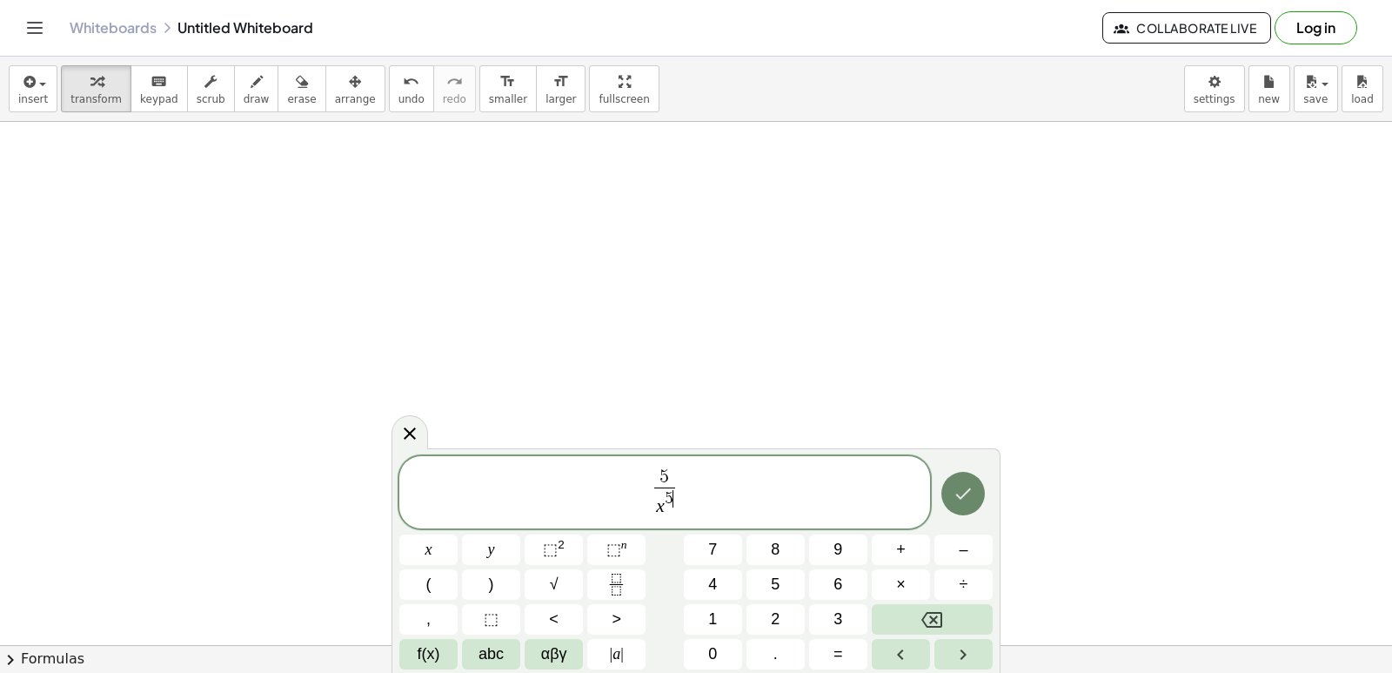
click at [965, 504] on button "Done" at bounding box center [964, 494] width 44 height 44
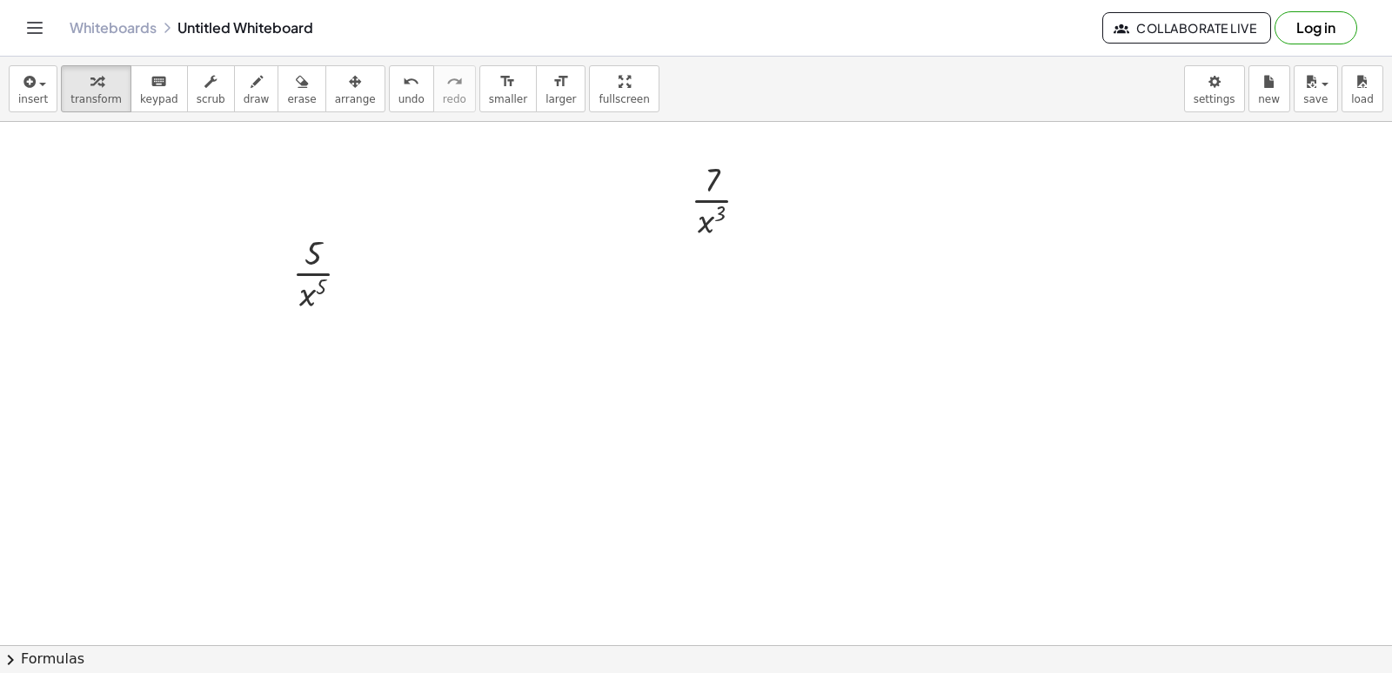
scroll to position [435, 0]
drag, startPoint x: 325, startPoint y: 207, endPoint x: 329, endPoint y: 307, distance: 100.1
drag, startPoint x: 306, startPoint y: 178, endPoint x: 315, endPoint y: 202, distance: 25.9
drag, startPoint x: 306, startPoint y: 394, endPoint x: 325, endPoint y: 354, distance: 44.0
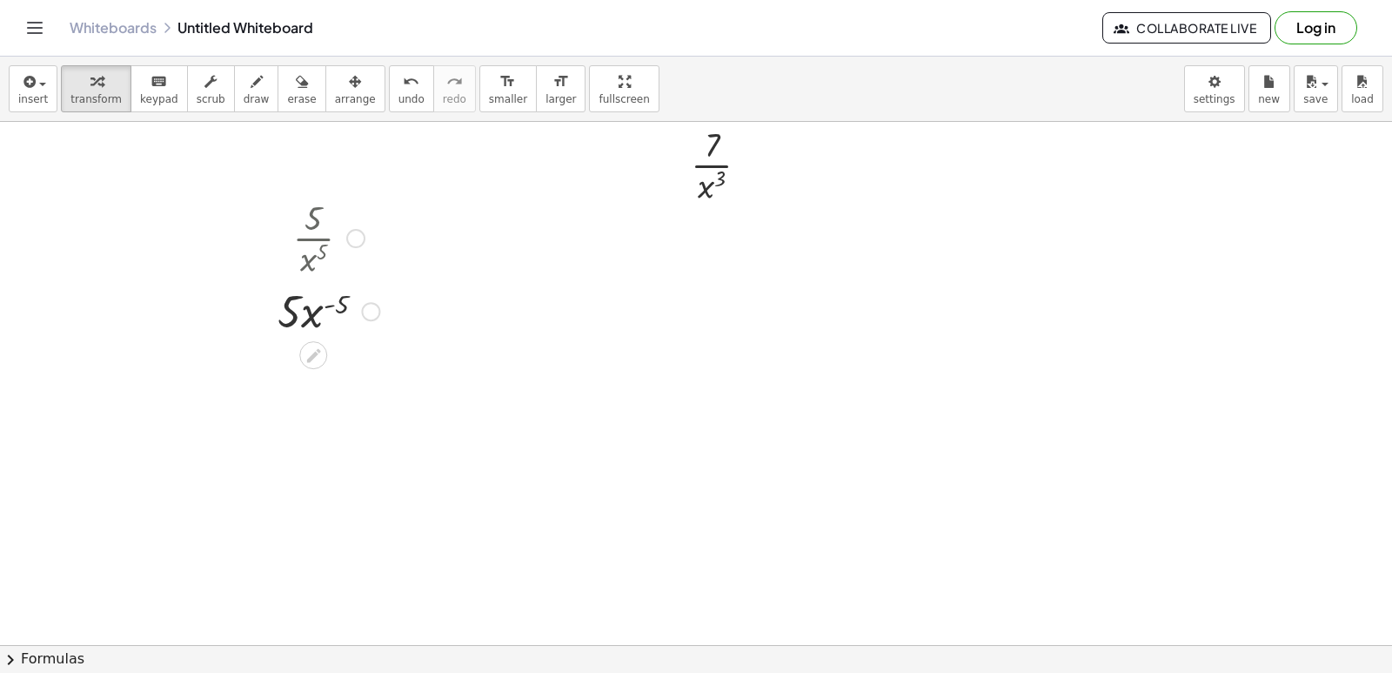
scroll to position [435, 0]
click at [389, 395] on div at bounding box center [696, 266] width 1392 height 1159
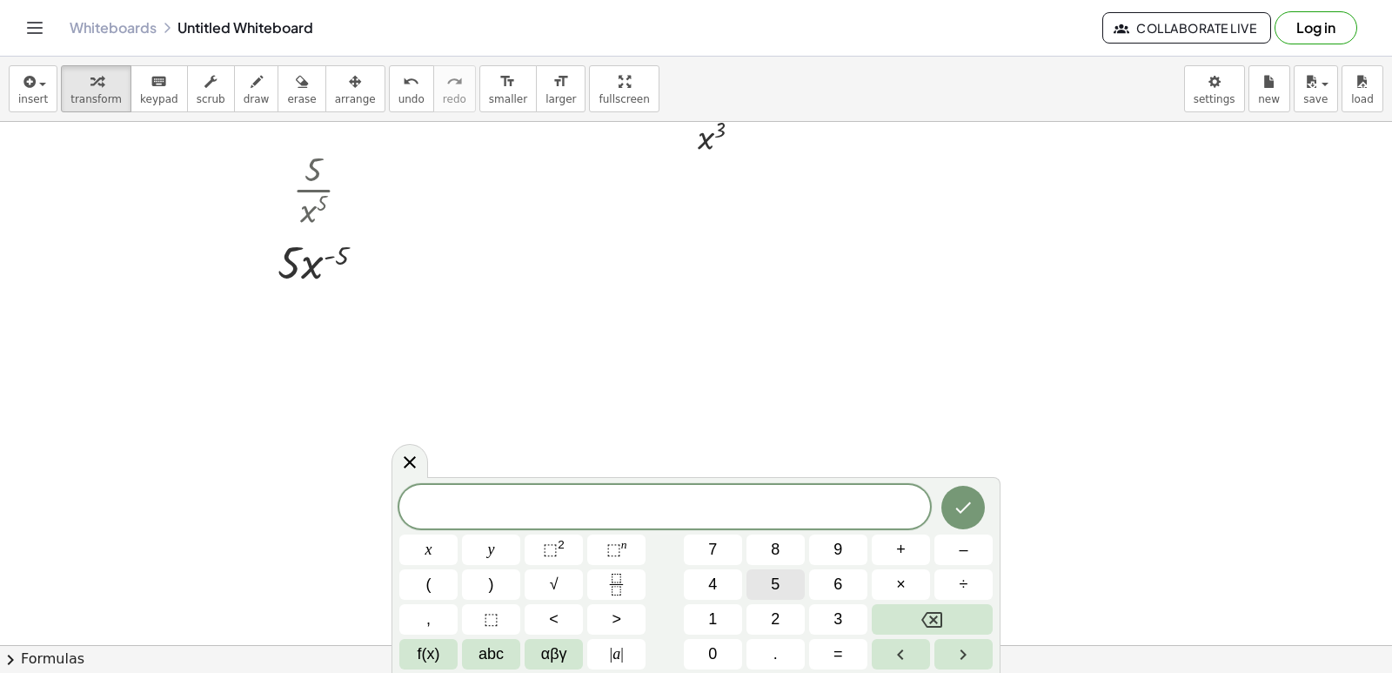
click at [769, 580] on button "5" at bounding box center [776, 584] width 58 height 30
click at [439, 553] on button "x" at bounding box center [428, 549] width 58 height 30
click at [577, 540] on button "⬚ 2" at bounding box center [554, 549] width 58 height 30
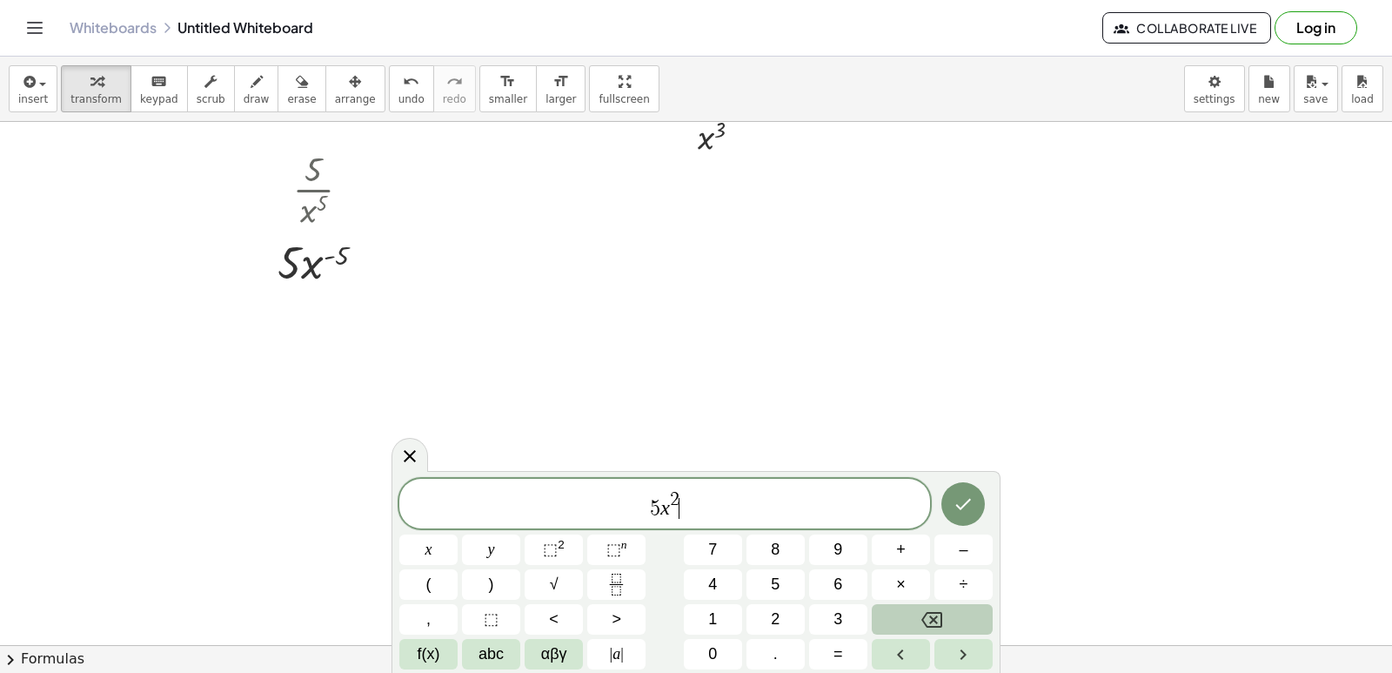
click at [942, 619] on icon "Backspace" at bounding box center [932, 620] width 21 height 16
click at [937, 596] on button "÷" at bounding box center [964, 584] width 58 height 30
click at [939, 622] on icon "Backspace" at bounding box center [932, 619] width 21 height 21
click at [951, 546] on button "–" at bounding box center [964, 549] width 58 height 30
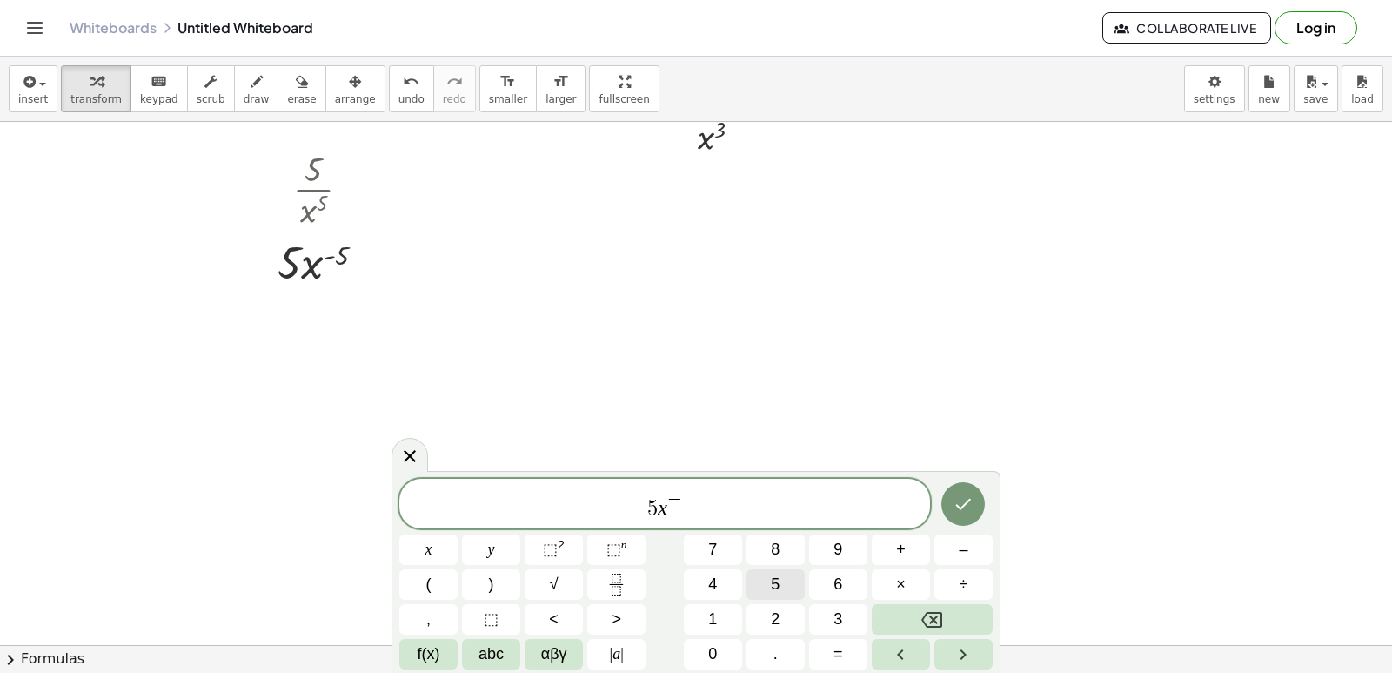
click at [757, 587] on button "5" at bounding box center [776, 584] width 58 height 30
click at [911, 615] on button "Backspace" at bounding box center [932, 619] width 121 height 30
click at [913, 613] on button "Backspace" at bounding box center [932, 619] width 121 height 30
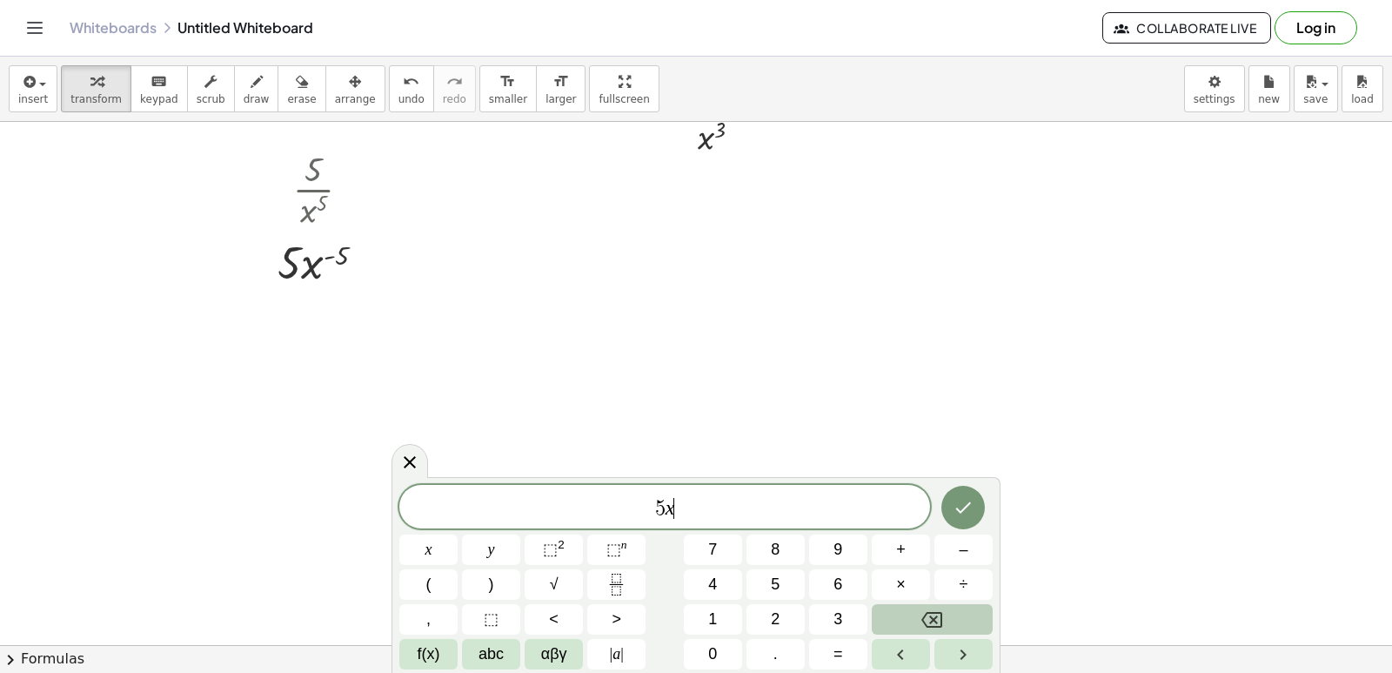
click at [907, 612] on button "Backspace" at bounding box center [932, 619] width 121 height 30
click at [789, 641] on button "." at bounding box center [776, 654] width 58 height 30
click at [972, 539] on button "–" at bounding box center [964, 549] width 58 height 30
click at [799, 586] on button "5" at bounding box center [776, 584] width 58 height 30
click at [438, 547] on button "x" at bounding box center [428, 549] width 58 height 30
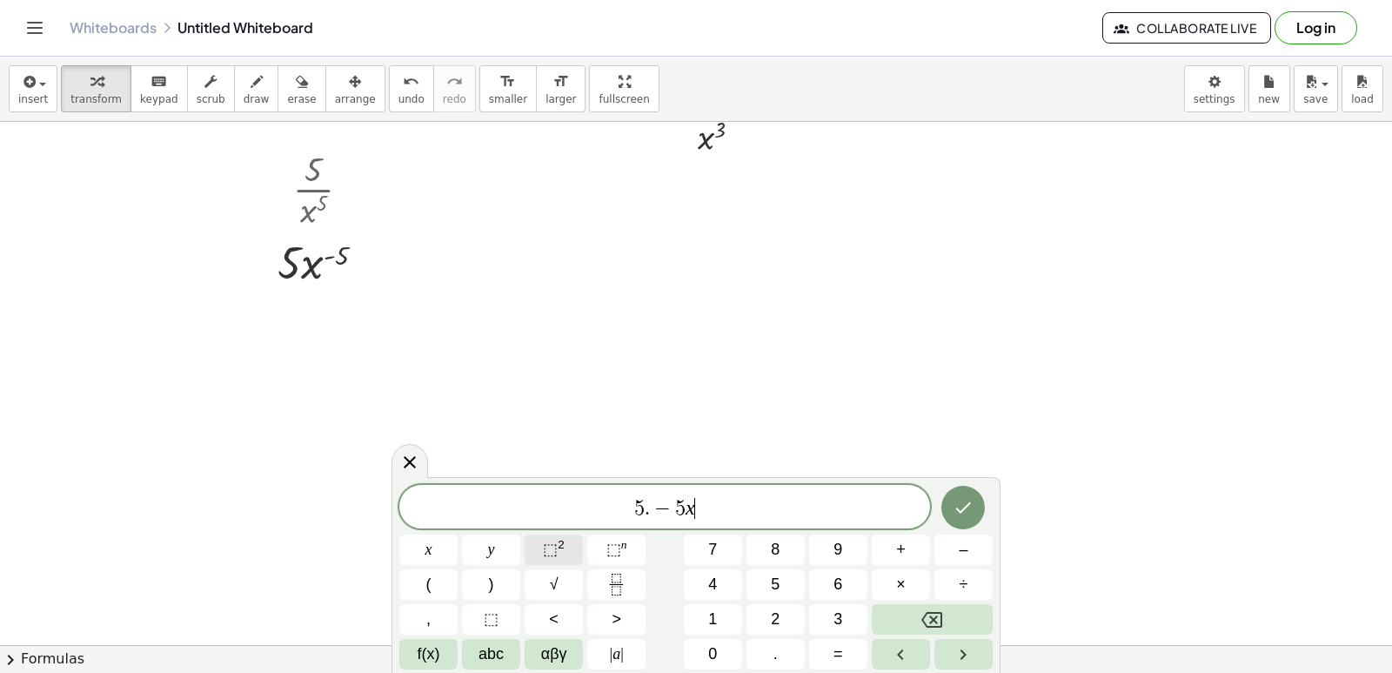
click at [560, 542] on sup "2" at bounding box center [561, 544] width 7 height 13
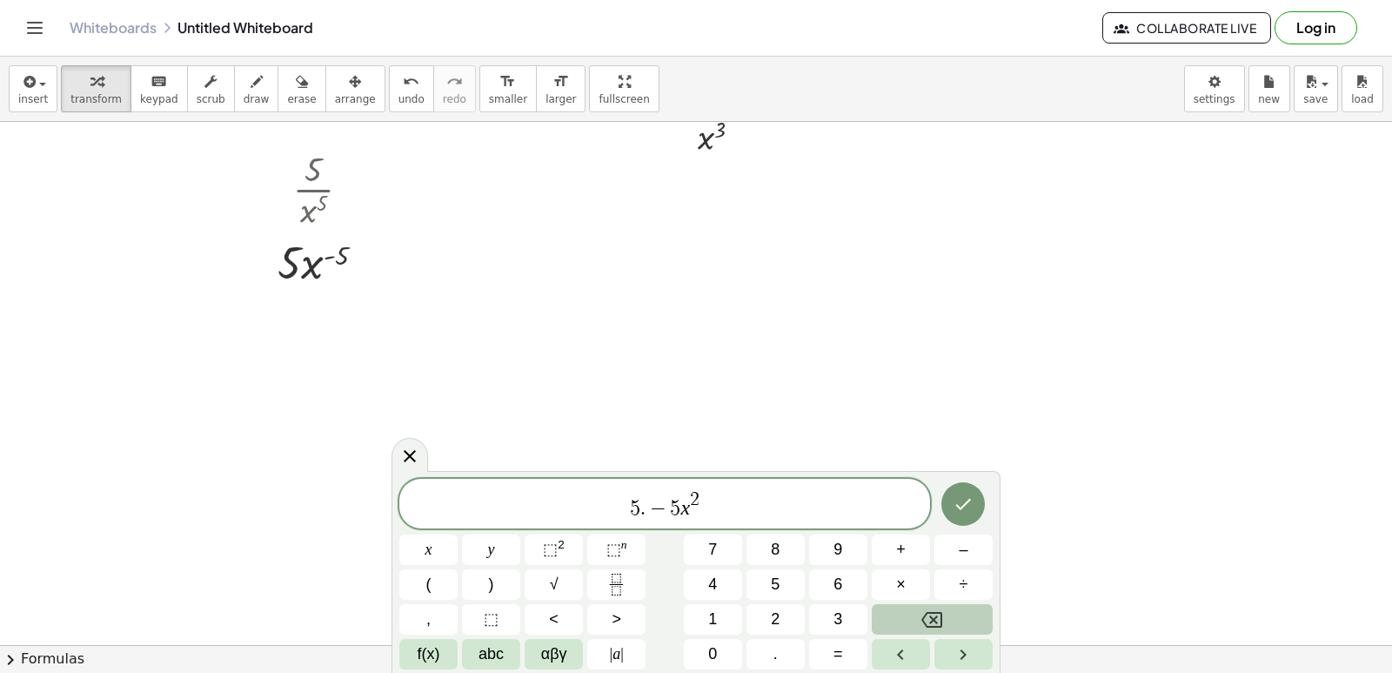
click at [950, 620] on button "Backspace" at bounding box center [932, 619] width 121 height 30
click at [951, 553] on button "–" at bounding box center [964, 549] width 58 height 30
click at [791, 586] on button "5" at bounding box center [776, 584] width 58 height 30
click at [972, 558] on button "–" at bounding box center [964, 549] width 58 height 30
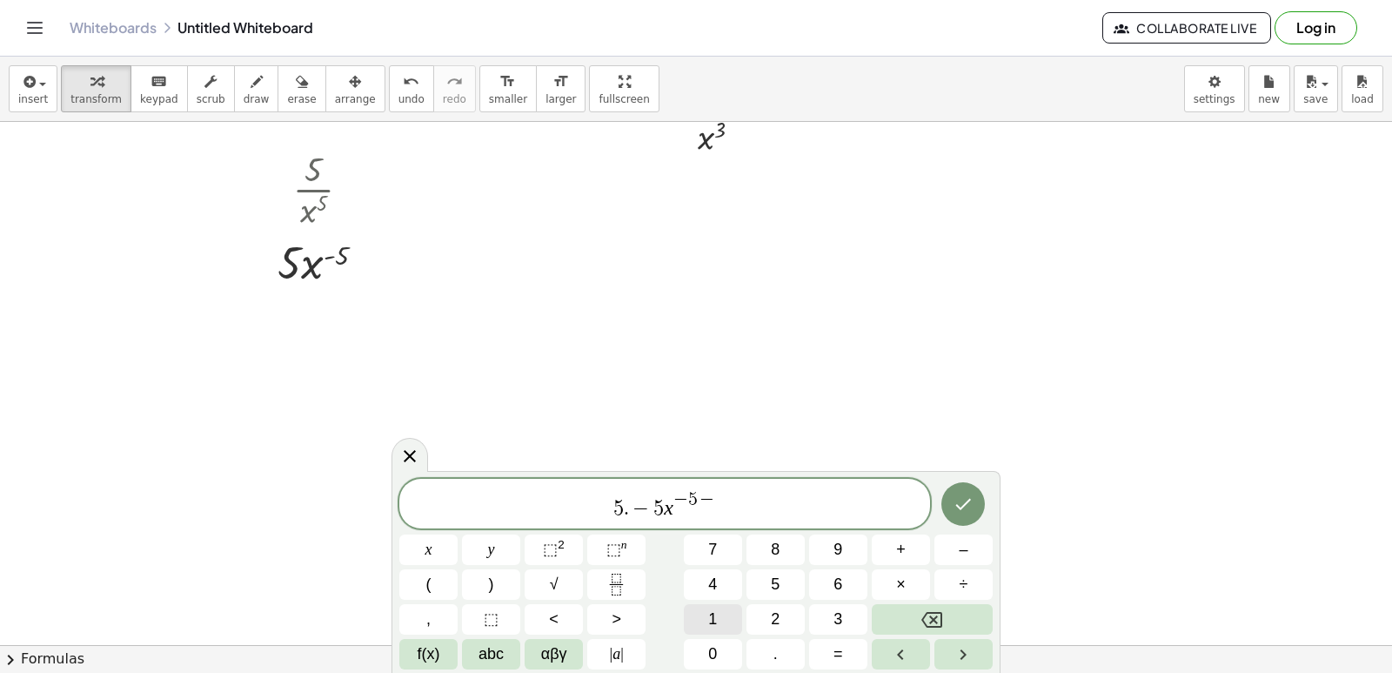
click at [741, 615] on button "1" at bounding box center [713, 619] width 58 height 30
click at [968, 500] on icon "Done" at bounding box center [963, 503] width 21 height 21
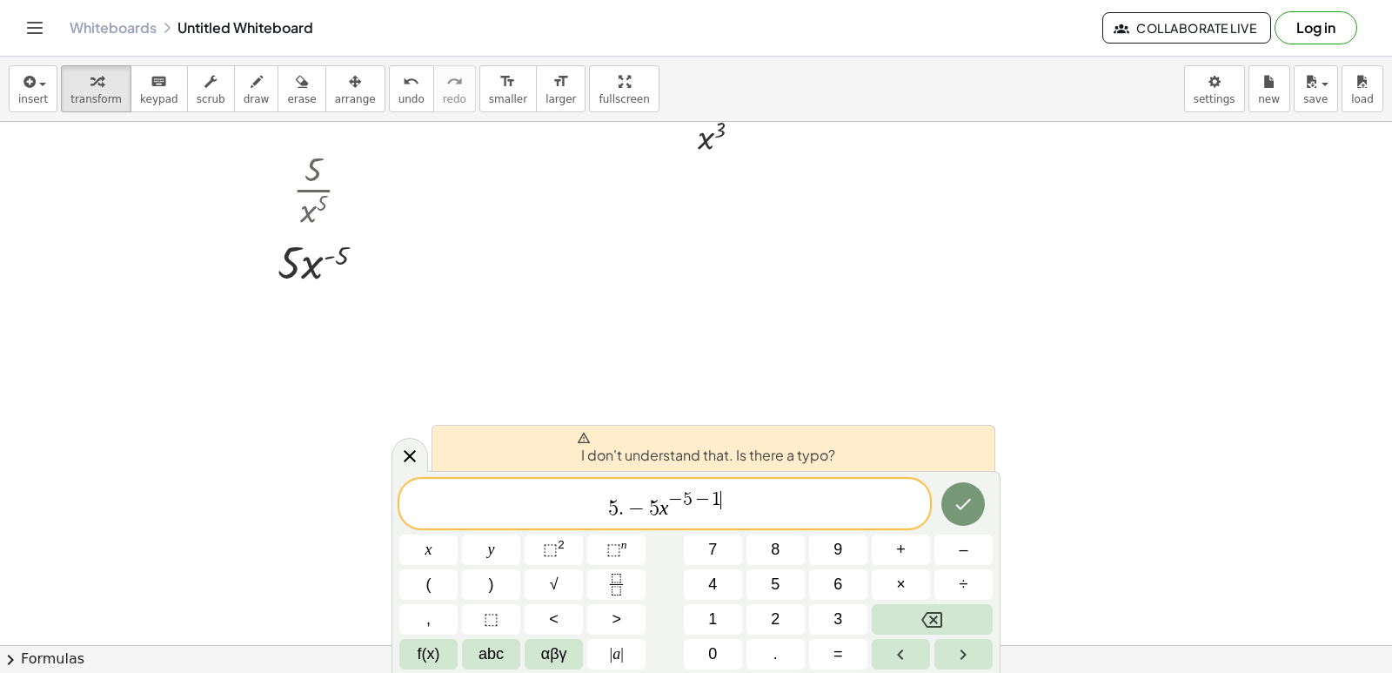
click at [931, 497] on div "5 . − 5 x − 5 − 1 ​ x y ⬚ 2 ⬚ n 7 8 9 + – ( ) √ 4 5 6 × ÷ , ⬚ < > 1 2 3 f(x) ab…" at bounding box center [695, 574] width 593 height 191
click at [950, 494] on button "Done" at bounding box center [964, 504] width 44 height 44
click at [649, 506] on span "5" at bounding box center [654, 508] width 10 height 21
click at [951, 607] on button "Backspace" at bounding box center [932, 619] width 121 height 30
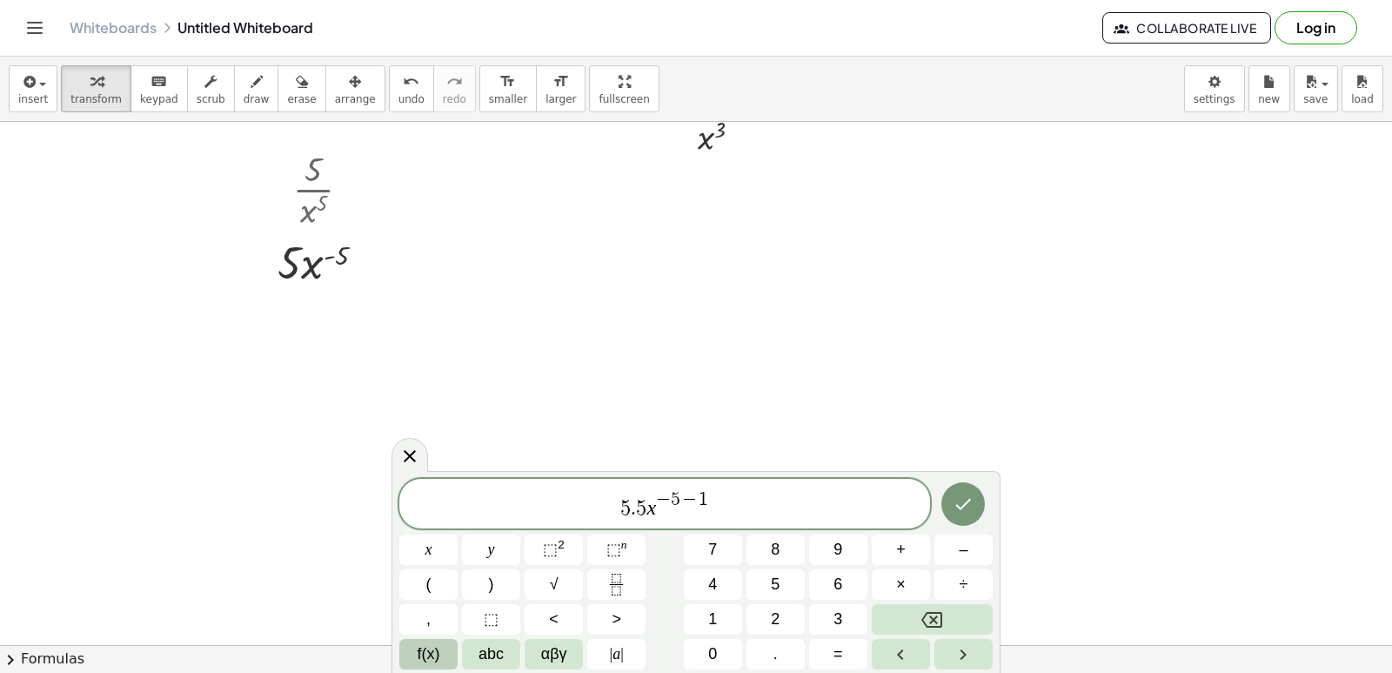
click at [419, 642] on span "f(x)" at bounding box center [429, 653] width 23 height 23
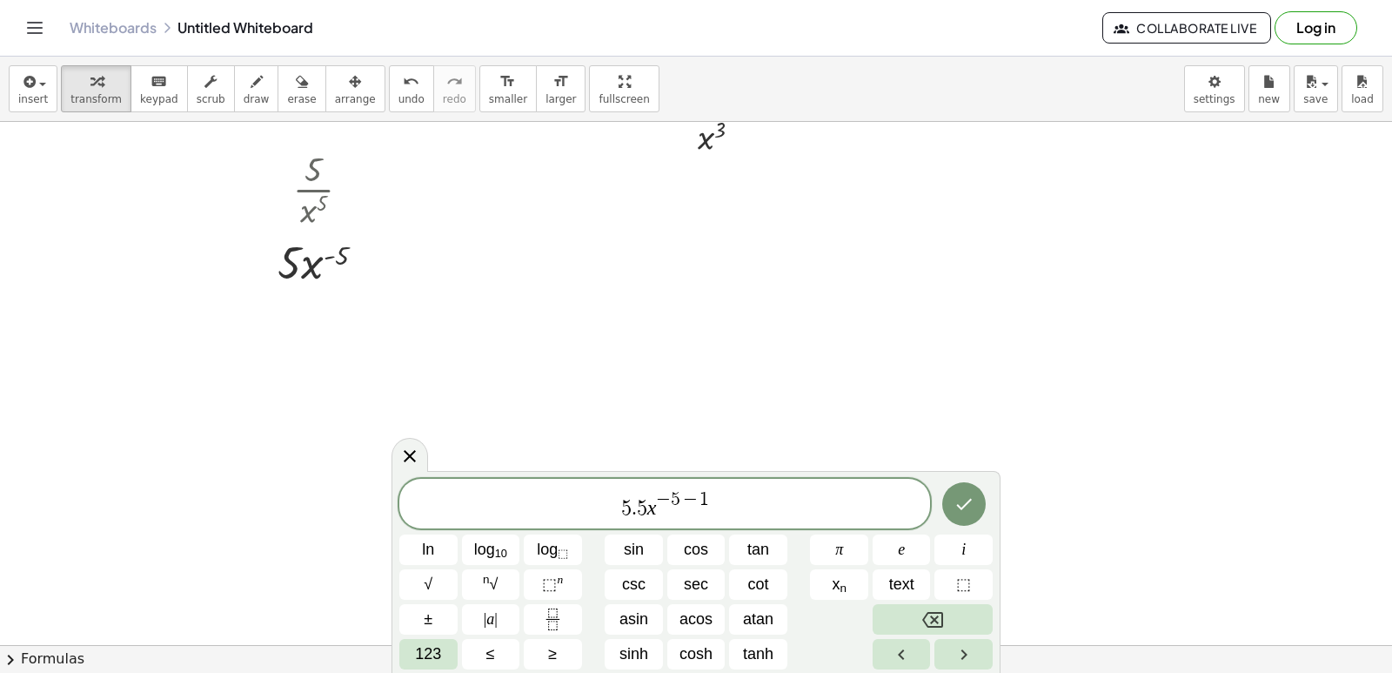
drag, startPoint x: 417, startPoint y: 459, endPoint x: 384, endPoint y: 397, distance: 70.8
click at [415, 458] on icon at bounding box center [409, 456] width 21 height 21
